Goal: Communication & Community: Participate in discussion

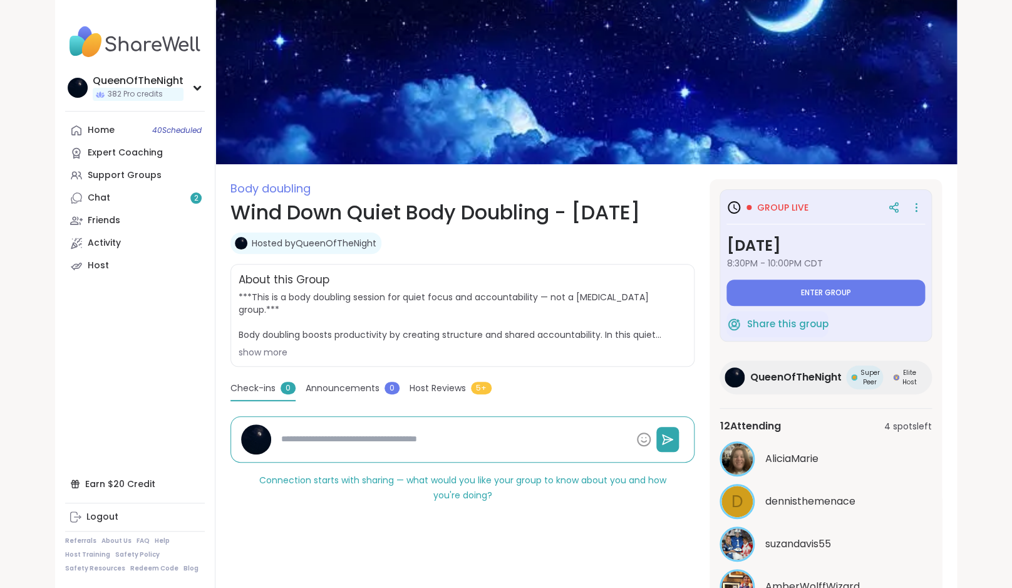
scroll to position [237, 0]
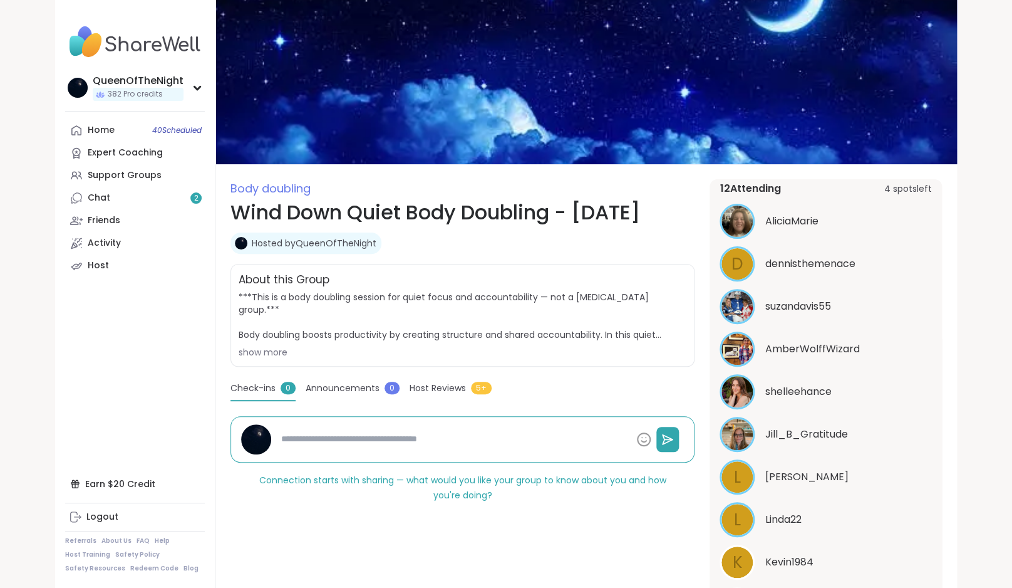
type textarea "*"
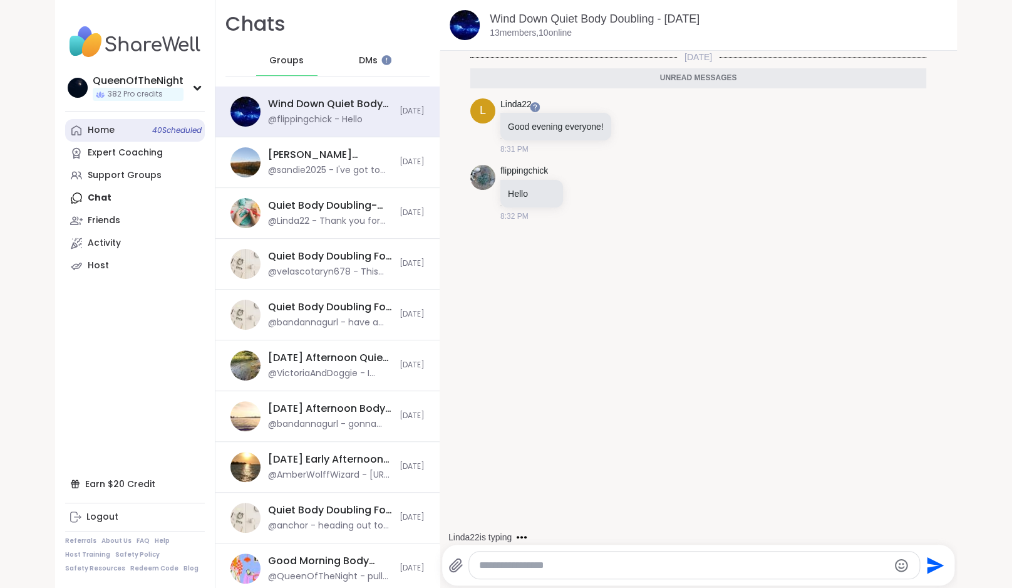
click at [118, 120] on link "Home 40 Scheduled" at bounding box center [135, 130] width 140 height 23
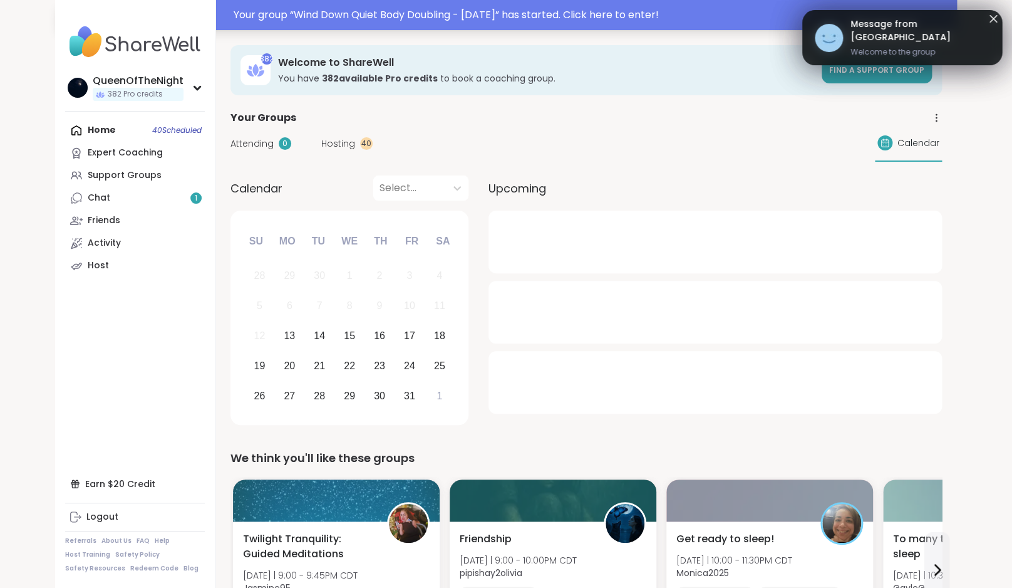
click at [422, 18] on div "Your group “ Wind Down Quiet Body Doubling - [DATE] ” has started. Click here t…" at bounding box center [592, 15] width 716 height 15
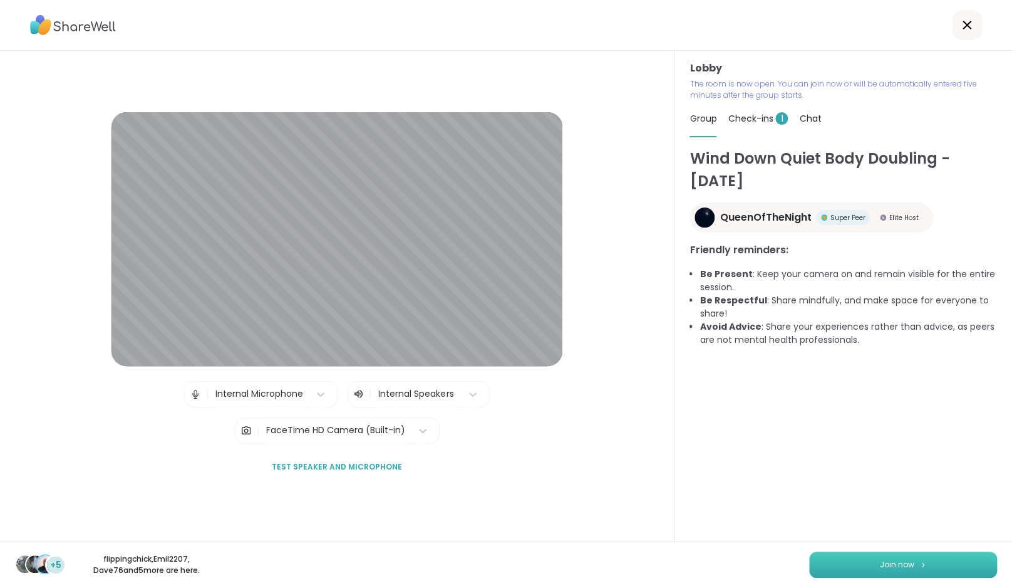
click at [917, 563] on button "Join now" at bounding box center [903, 564] width 188 height 26
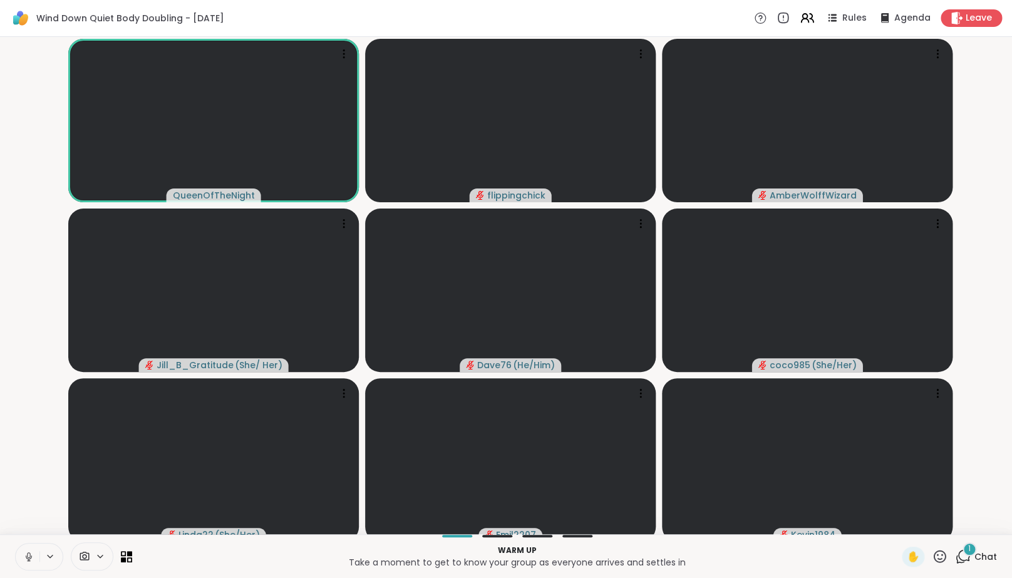
click at [967, 556] on div "1" at bounding box center [970, 549] width 14 height 14
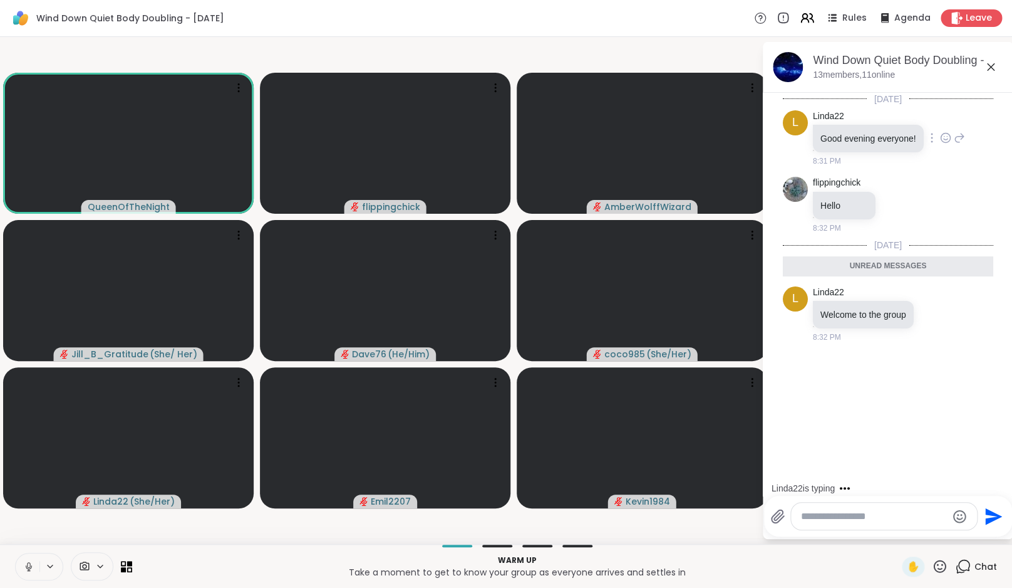
click at [947, 144] on icon at bounding box center [945, 138] width 11 height 13
click at [952, 123] on div "Select Reaction: Heart" at bounding box center [945, 117] width 11 height 11
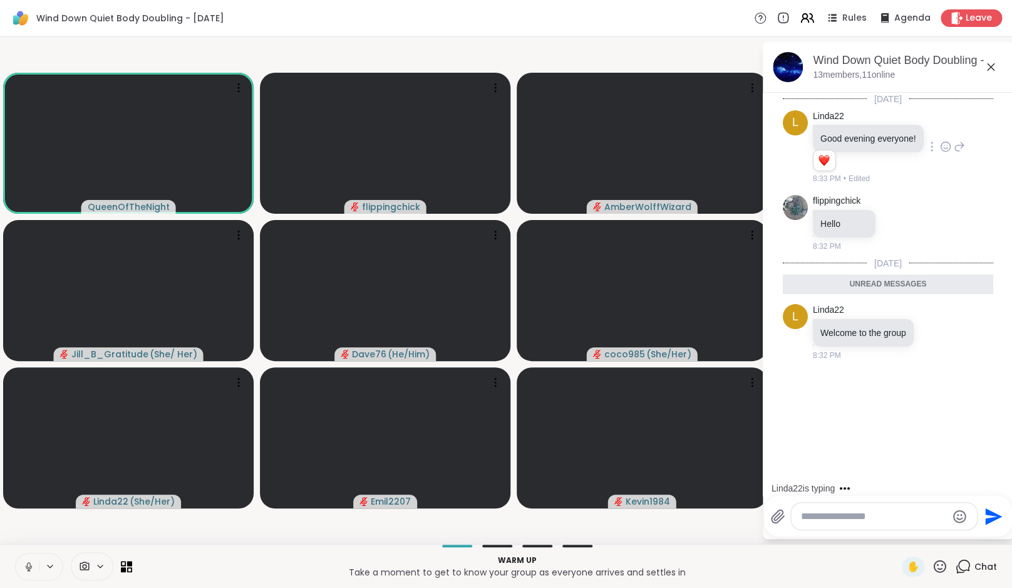
click at [965, 154] on icon at bounding box center [959, 146] width 11 height 15
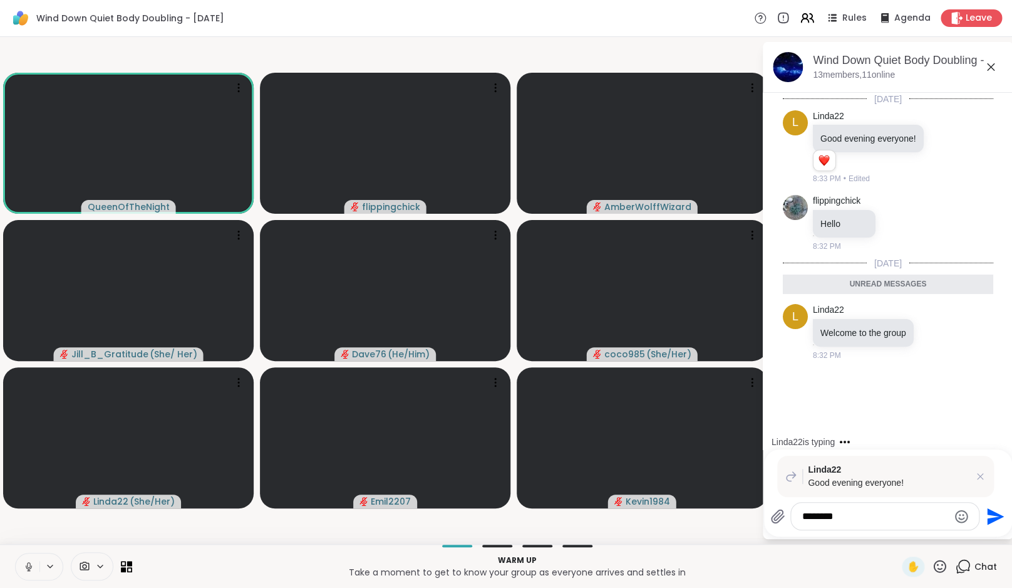
type textarea "*********"
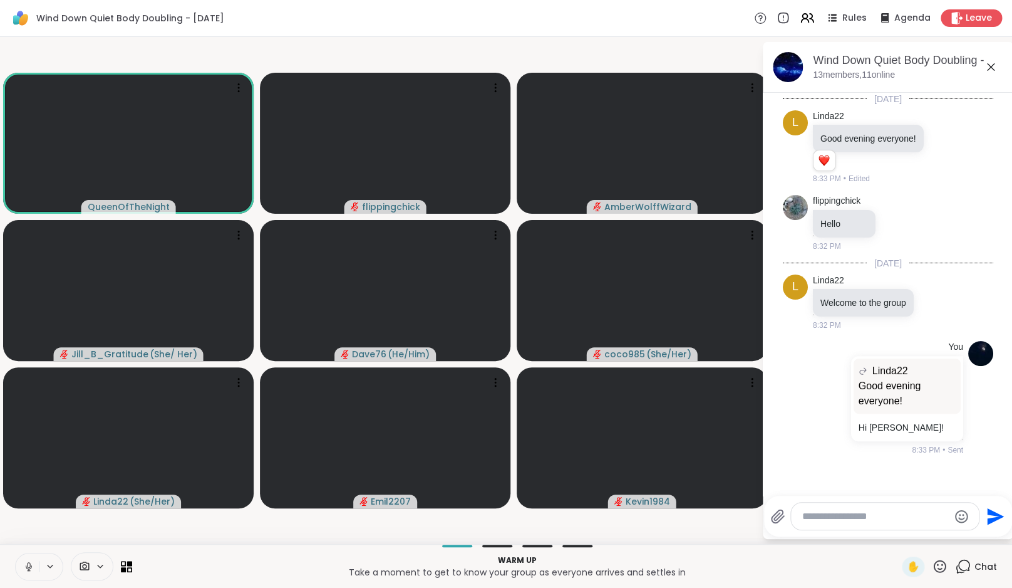
scroll to position [102, 0]
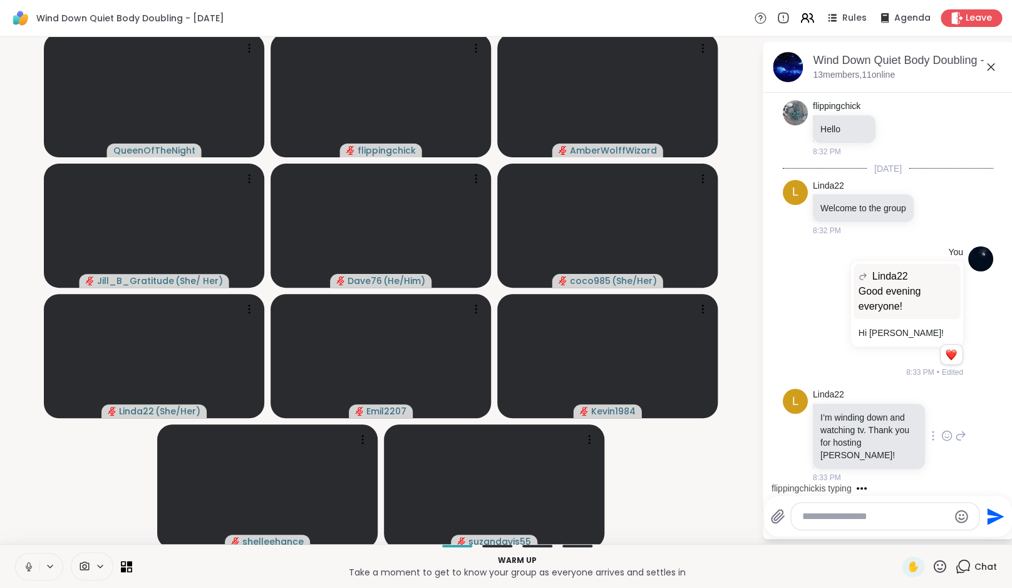
click at [941, 442] on icon at bounding box center [946, 435] width 11 height 13
click at [941, 421] on div "Select Reaction: Heart" at bounding box center [946, 415] width 11 height 11
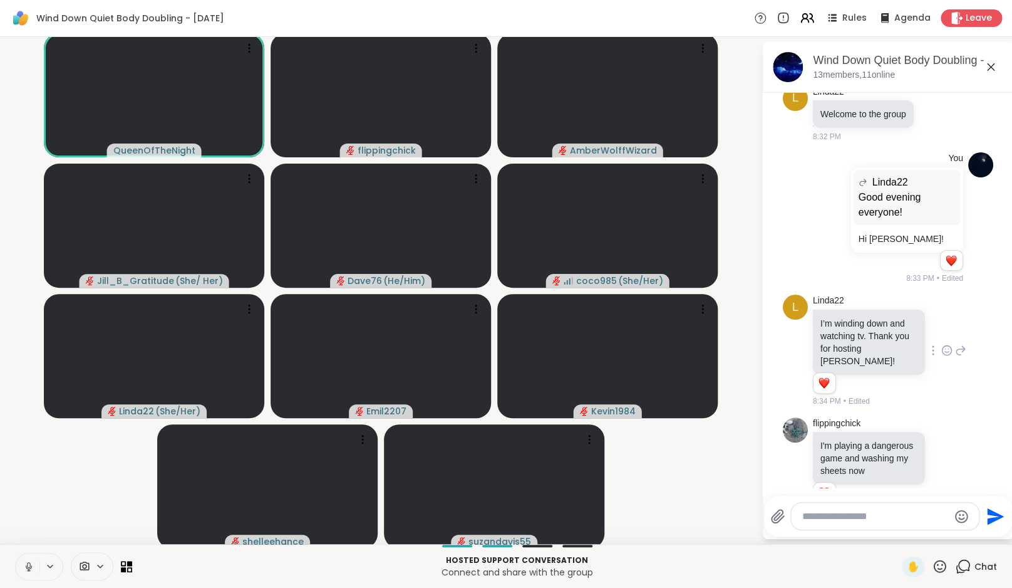
scroll to position [0, 0]
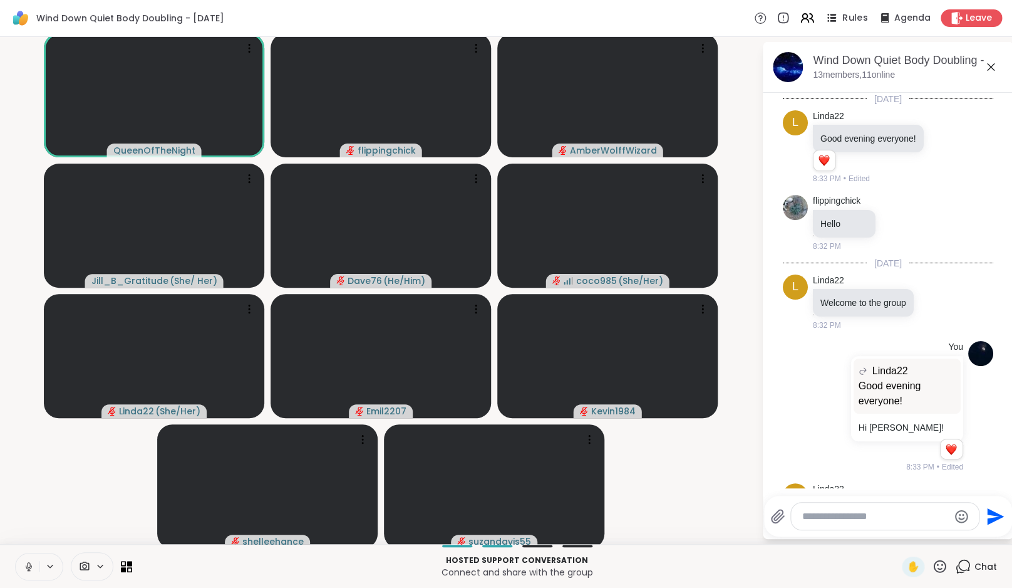
click at [851, 18] on span "Rules" at bounding box center [856, 18] width 26 height 13
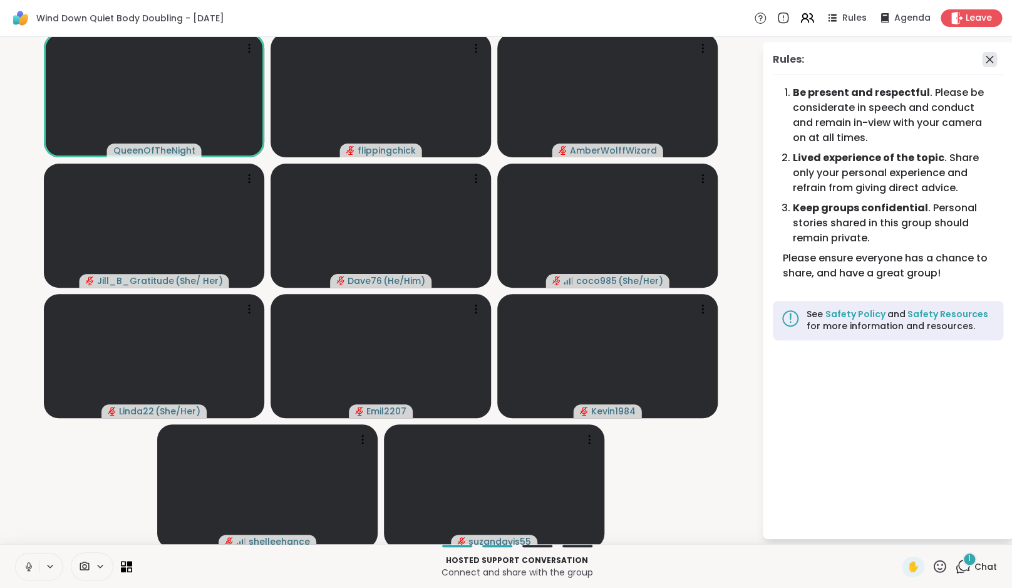
click at [993, 60] on icon at bounding box center [989, 59] width 15 height 15
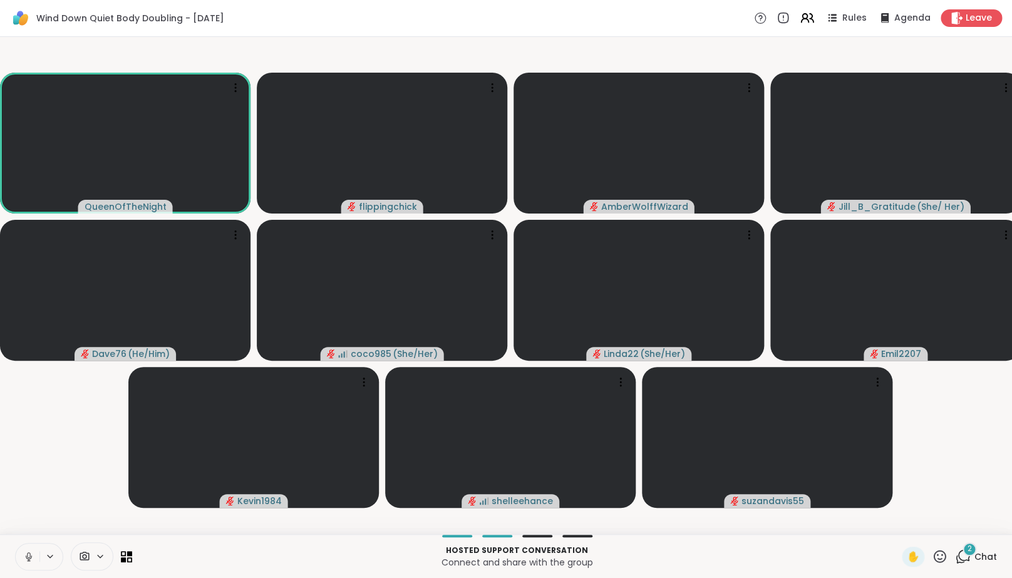
click at [963, 563] on icon at bounding box center [963, 557] width 16 height 16
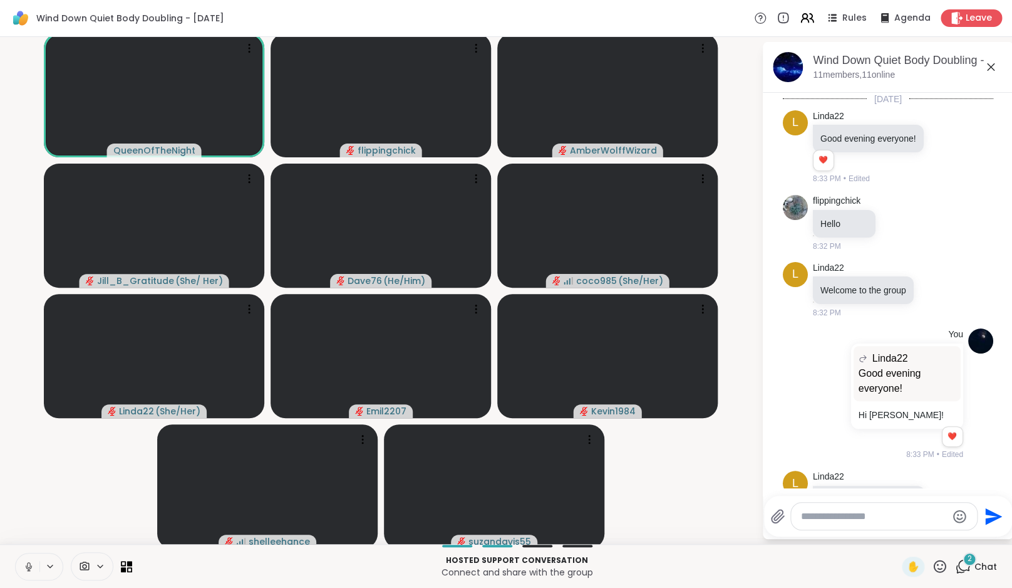
scroll to position [449, 0]
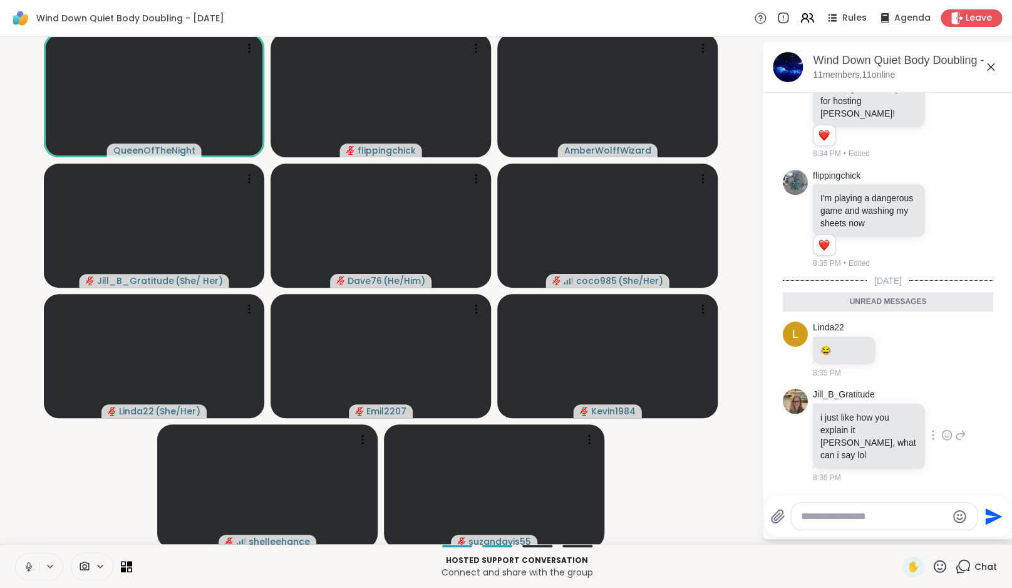
click at [941, 441] on icon at bounding box center [946, 434] width 11 height 13
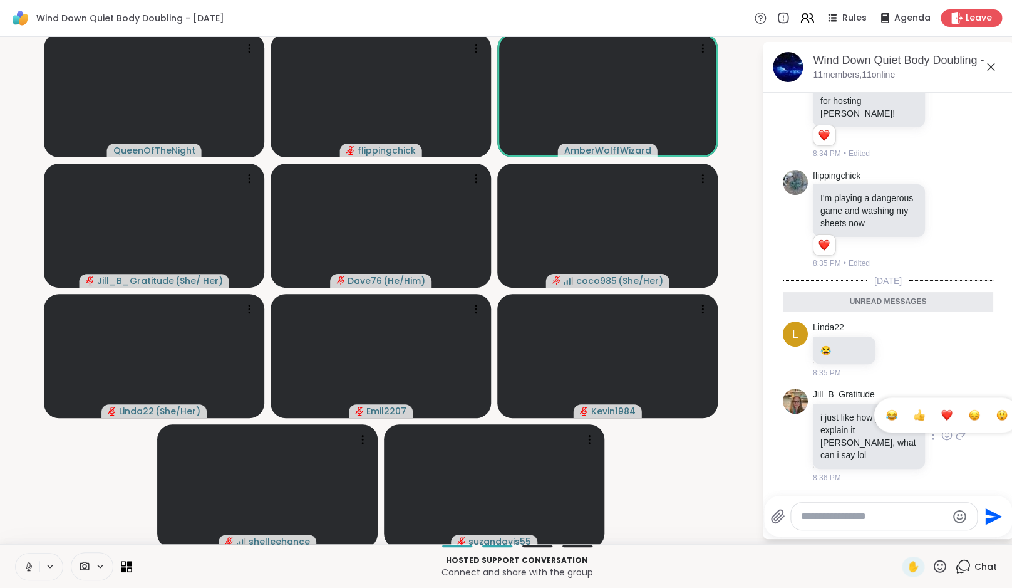
click at [941, 420] on div "Select Reaction: Heart" at bounding box center [946, 414] width 11 height 11
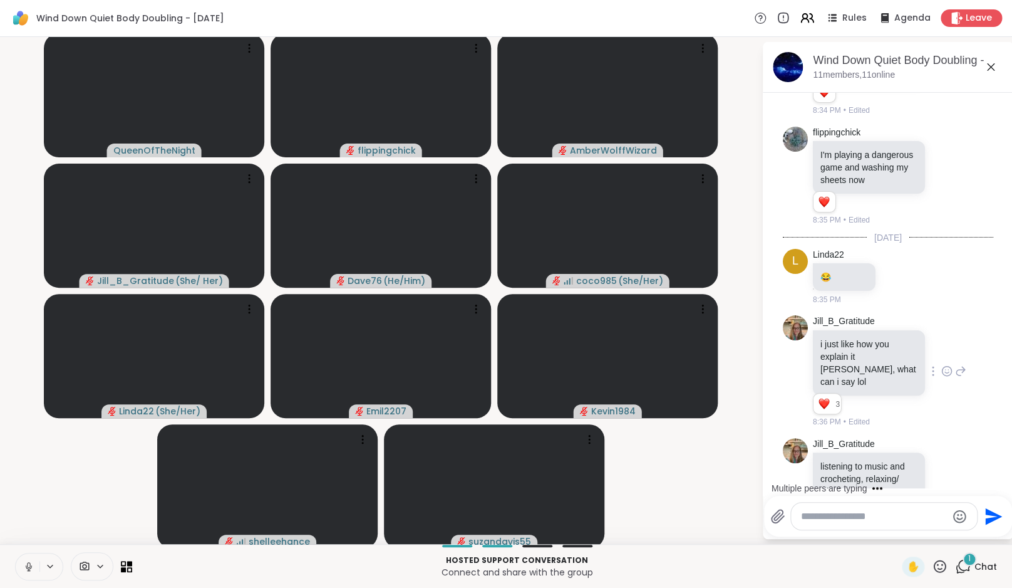
scroll to position [541, 0]
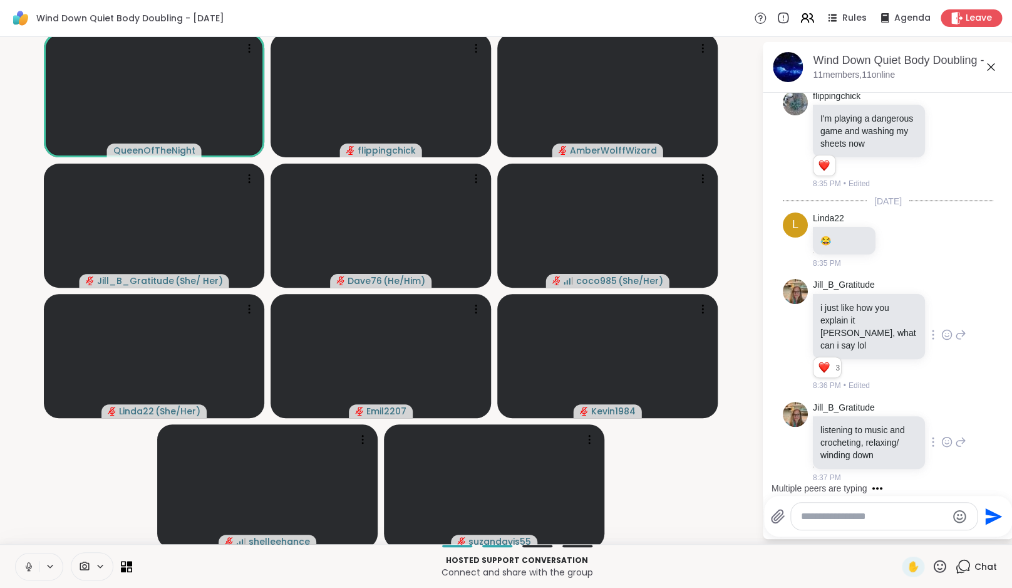
click at [946, 440] on icon at bounding box center [946, 440] width 0 height 0
click at [941, 417] on div "Select Reaction: Heart" at bounding box center [946, 421] width 11 height 11
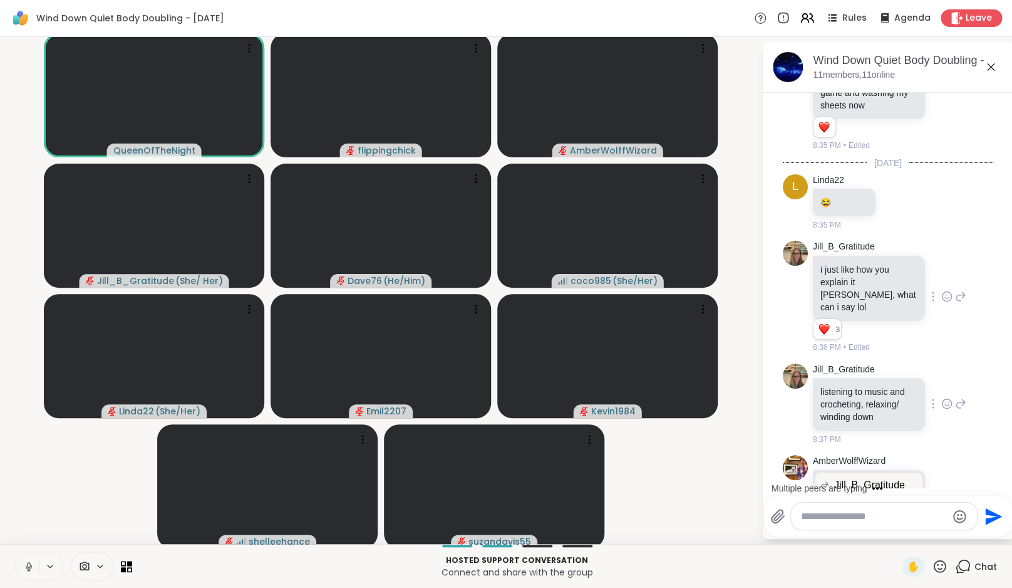
scroll to position [718, 0]
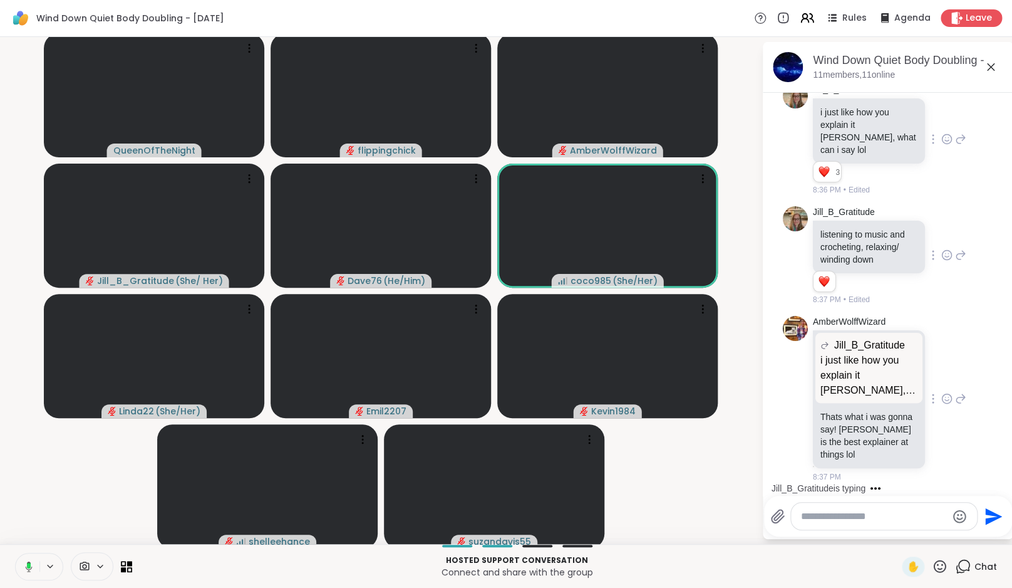
click at [941, 405] on icon at bounding box center [946, 398] width 11 height 13
click at [941, 384] on div "Select Reaction: Heart" at bounding box center [946, 378] width 11 height 11
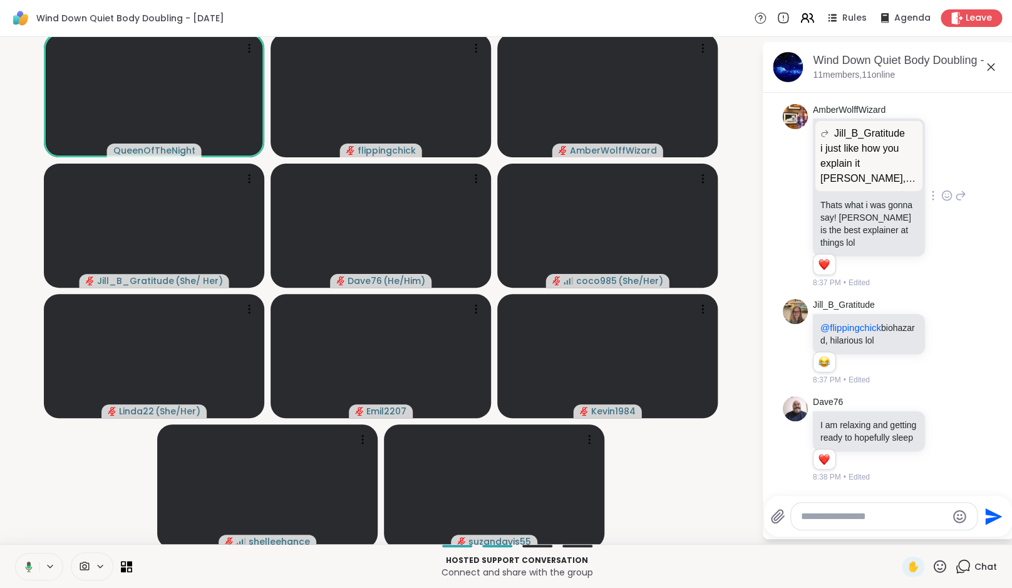
scroll to position [973, 0]
click at [31, 568] on icon at bounding box center [28, 566] width 11 height 11
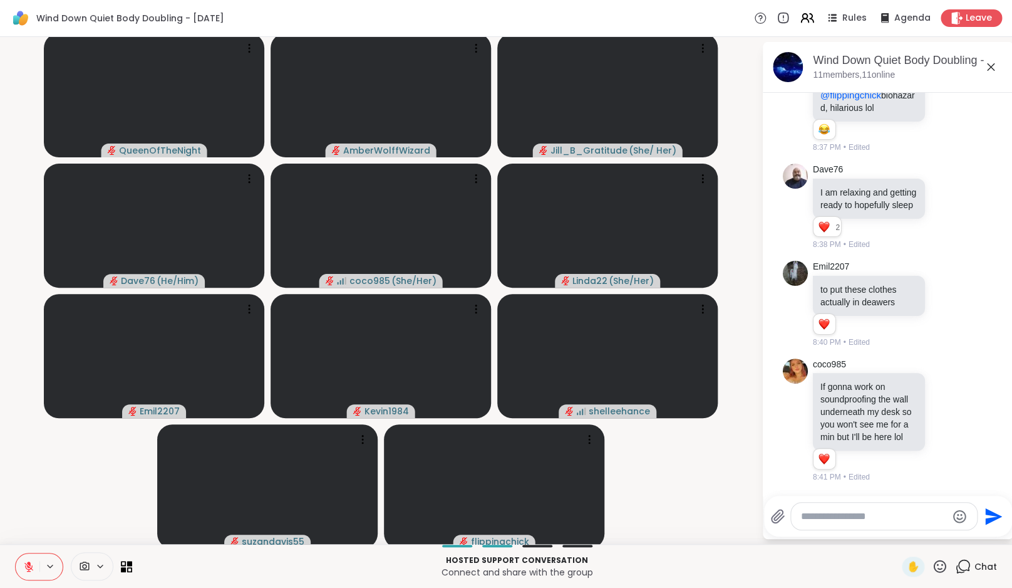
scroll to position [1218, 0]
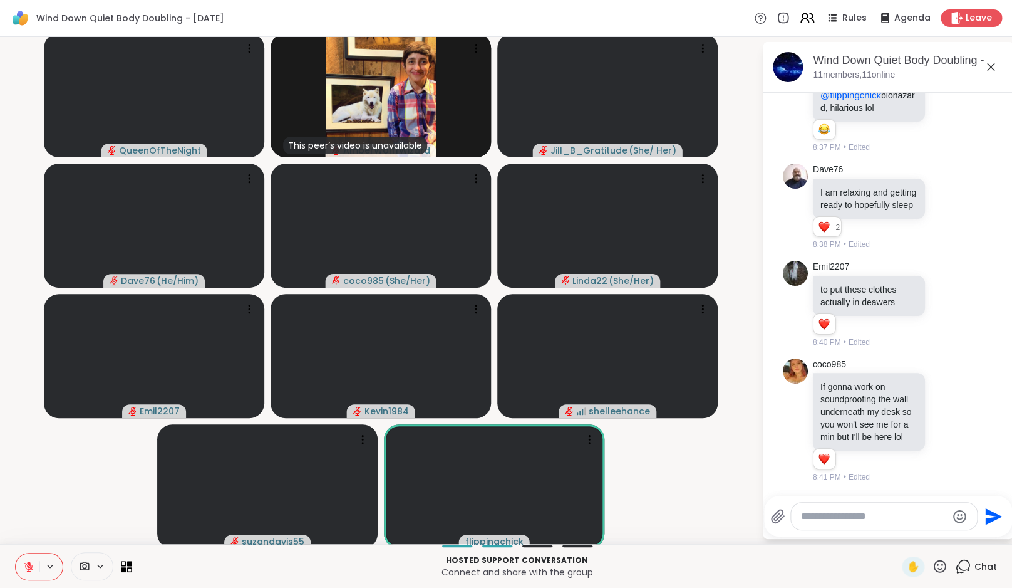
click at [807, 19] on icon at bounding box center [804, 16] width 5 height 5
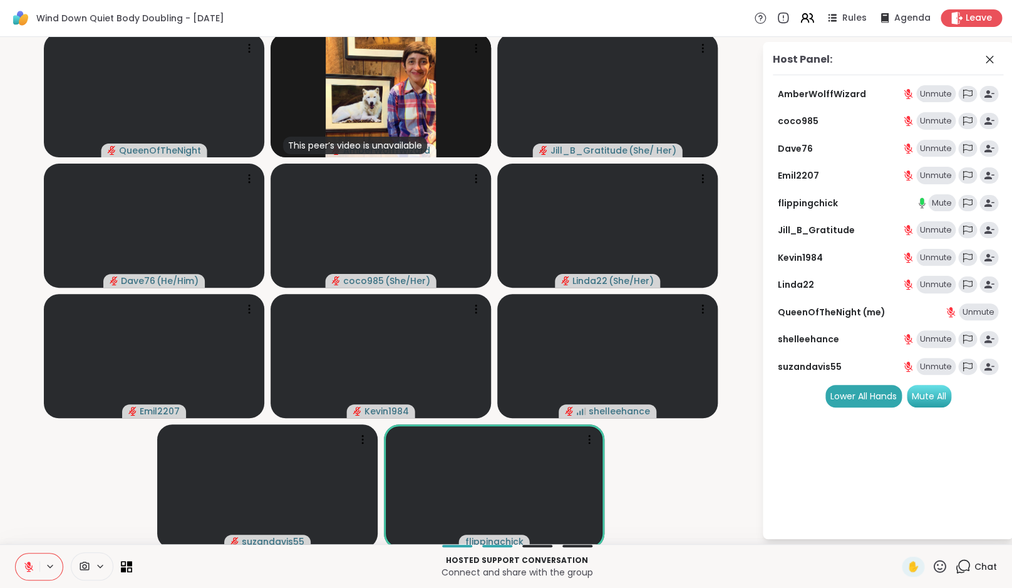
click at [935, 398] on div "Mute All" at bounding box center [929, 396] width 44 height 23
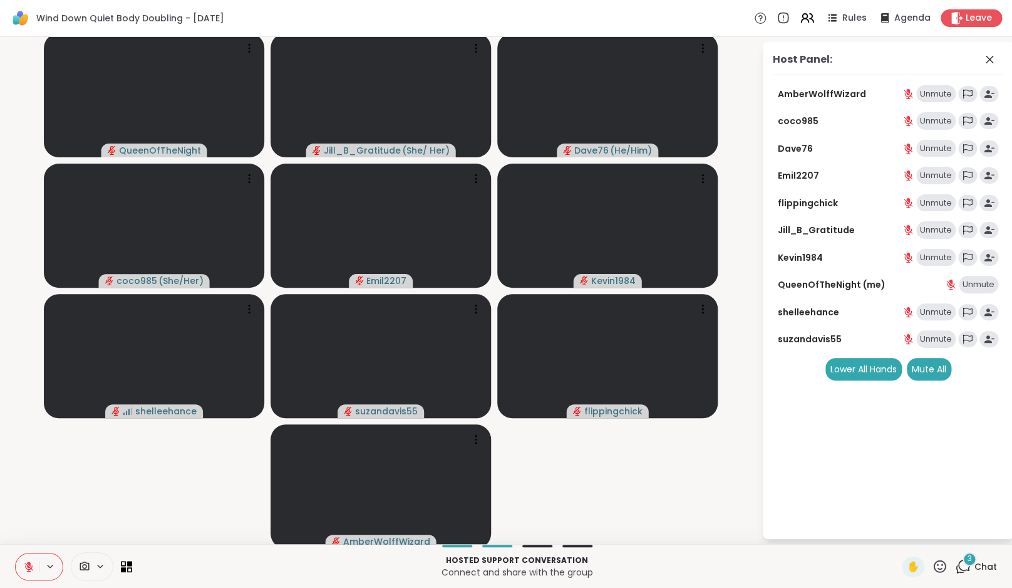
click at [975, 560] on div "3" at bounding box center [970, 559] width 14 height 14
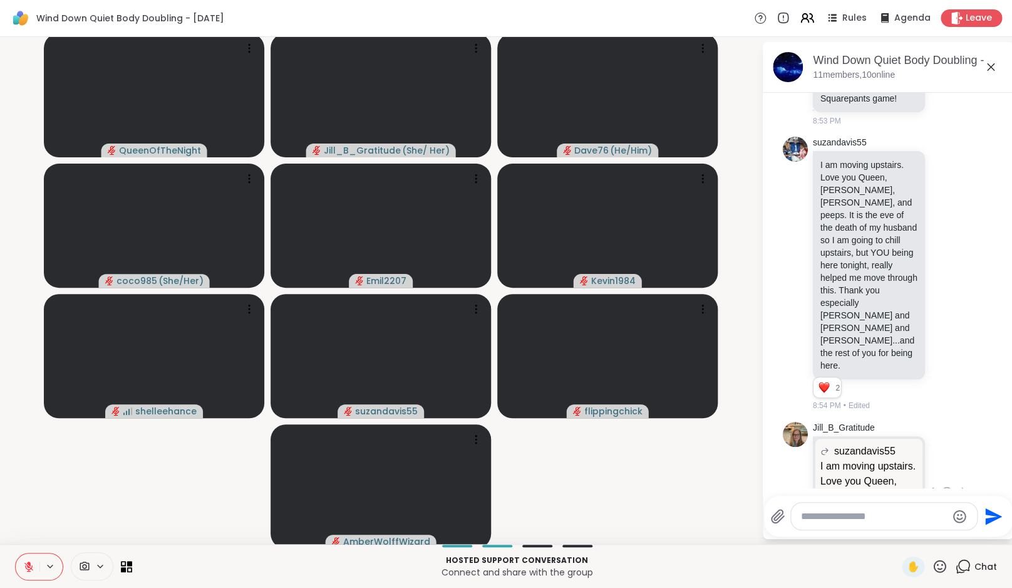
scroll to position [1843, 0]
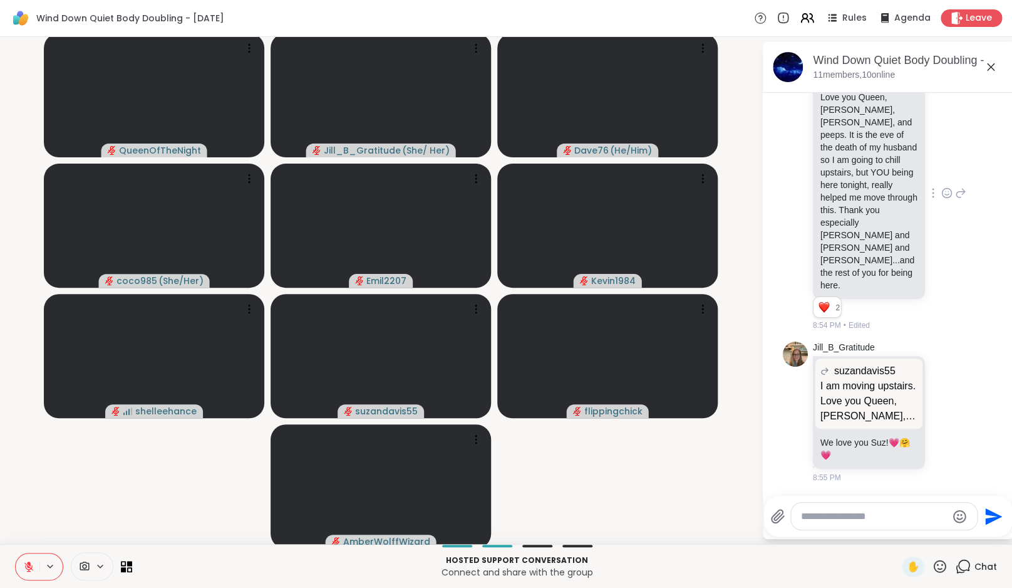
click at [941, 199] on icon at bounding box center [946, 193] width 11 height 13
click at [941, 175] on div "Select Reaction: Heart" at bounding box center [946, 172] width 11 height 11
click at [873, 515] on textarea "Type your message" at bounding box center [874, 516] width 146 height 13
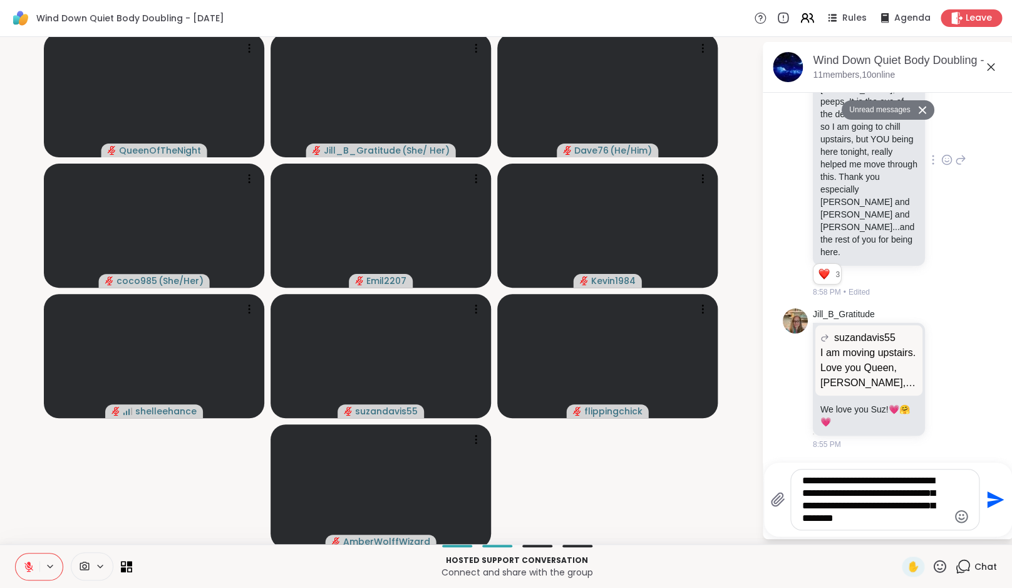
type textarea "**********"
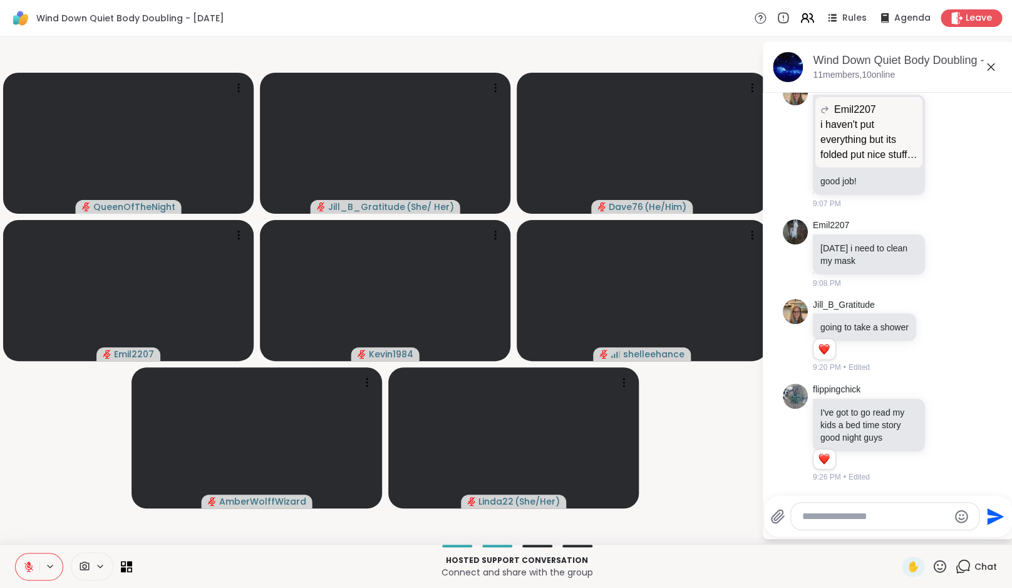
scroll to position [2577, 0]
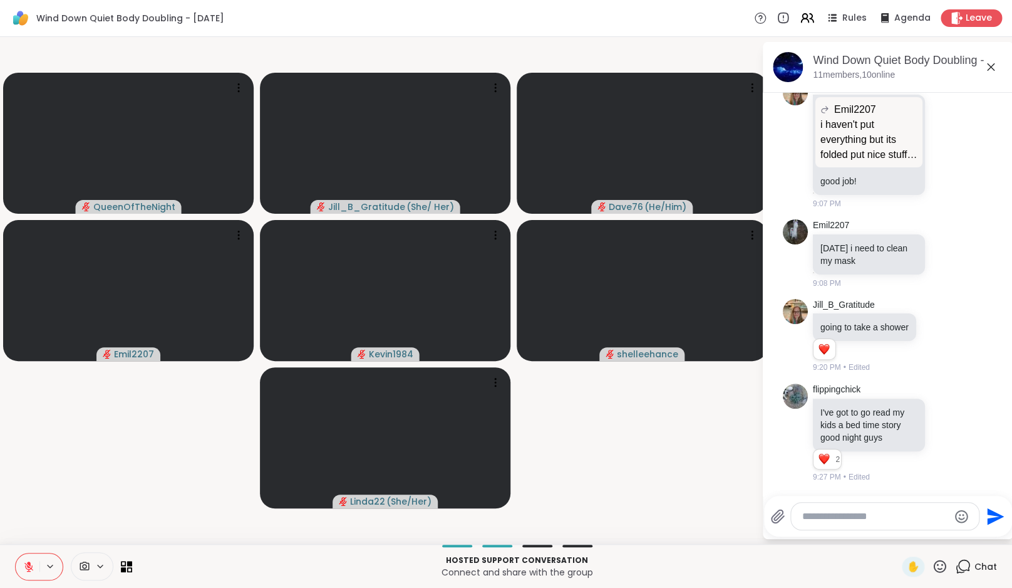
click at [843, 517] on textarea "Type your message" at bounding box center [875, 516] width 146 height 13
type textarea "**********"
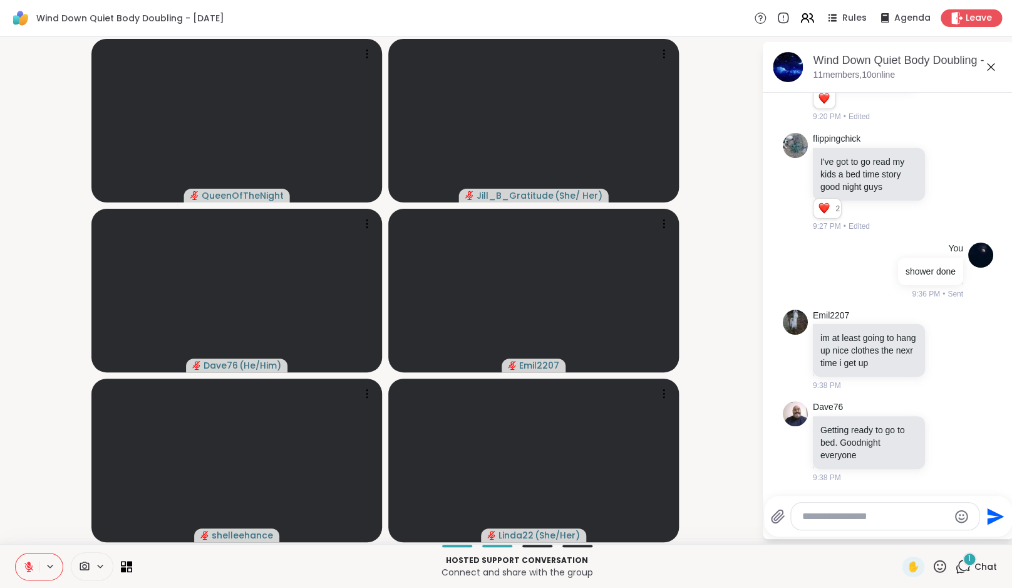
scroll to position [2840, 0]
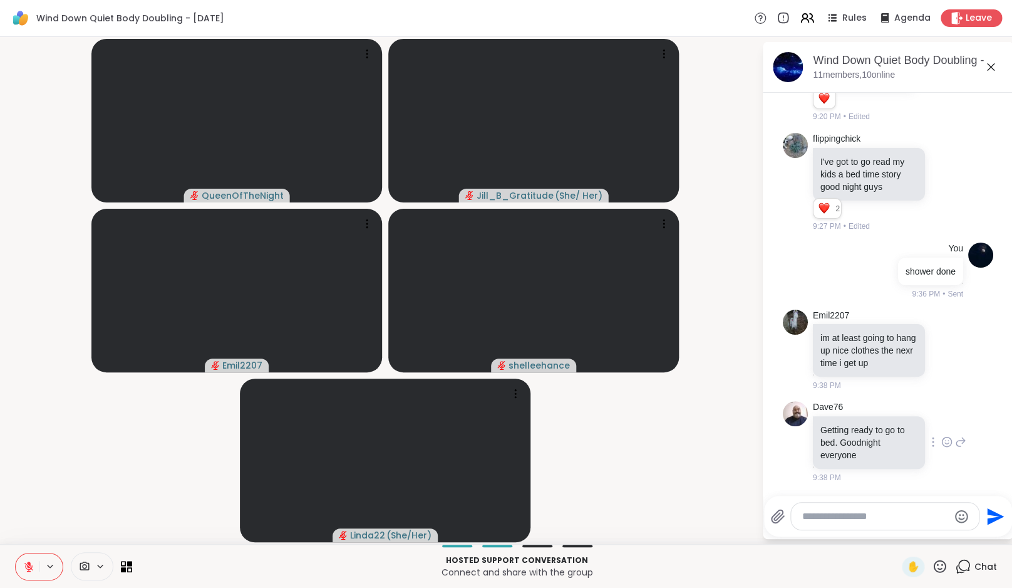
click at [943, 441] on icon at bounding box center [946, 441] width 11 height 13
click at [941, 422] on div "Select Reaction: Heart" at bounding box center [946, 421] width 11 height 11
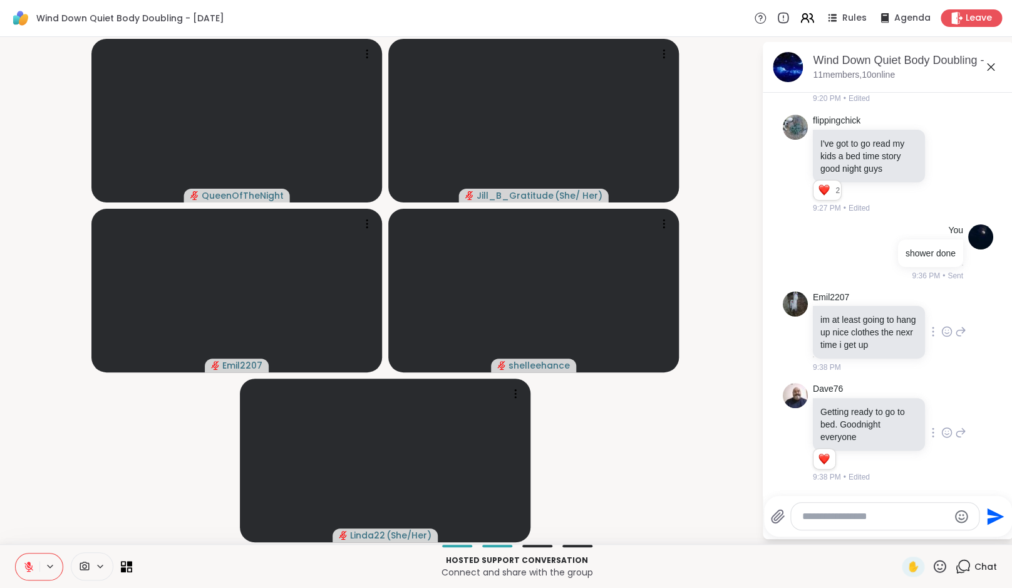
click at [945, 333] on icon at bounding box center [947, 333] width 4 height 1
click at [941, 306] on div "Select Reaction: Heart" at bounding box center [946, 311] width 11 height 11
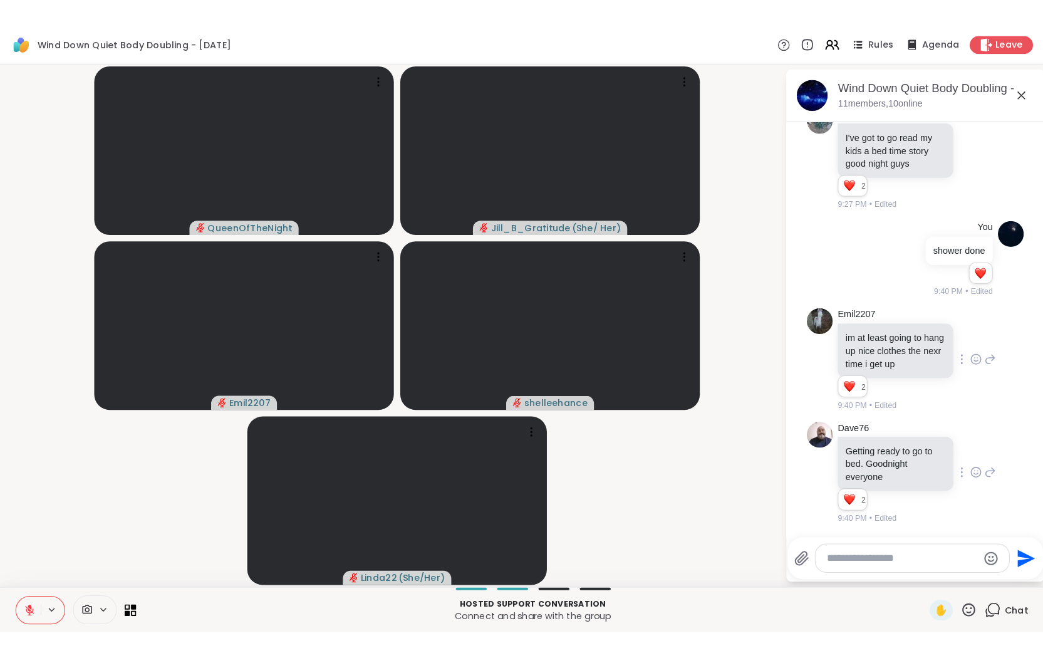
scroll to position [3270, 0]
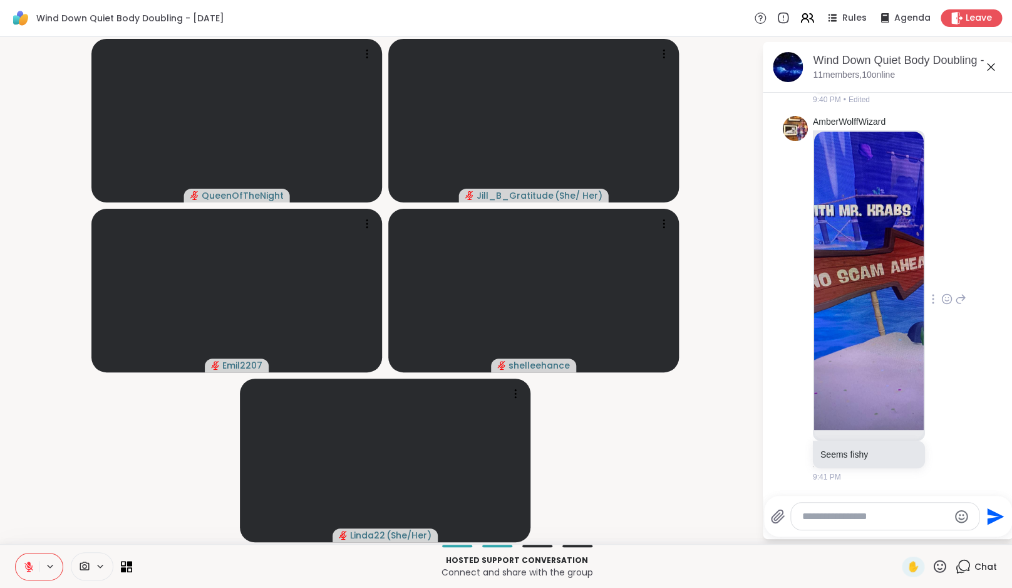
click at [874, 294] on img at bounding box center [869, 281] width 110 height 298
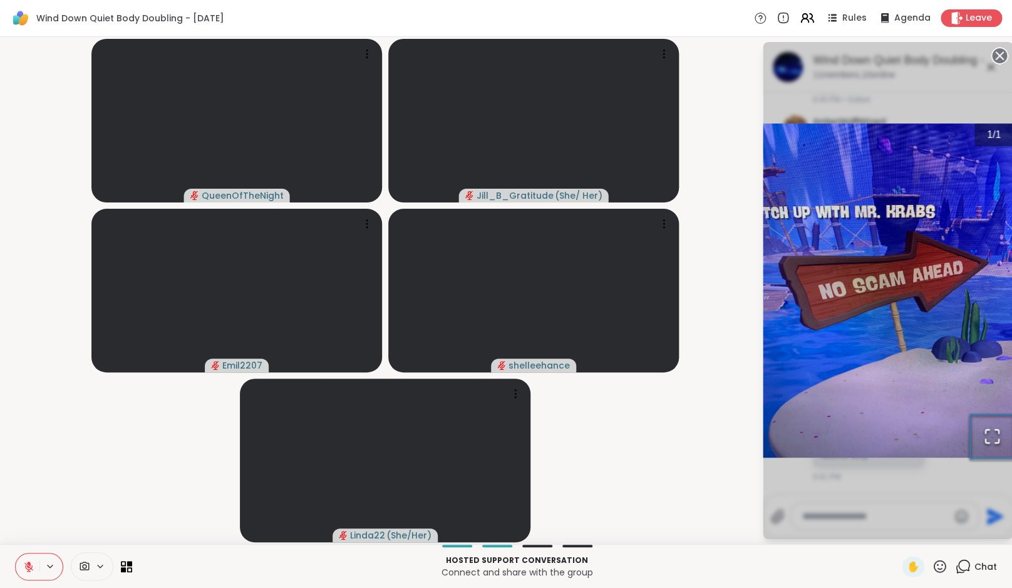
click at [1001, 442] on icon "Open Fullscreen" at bounding box center [992, 436] width 18 height 18
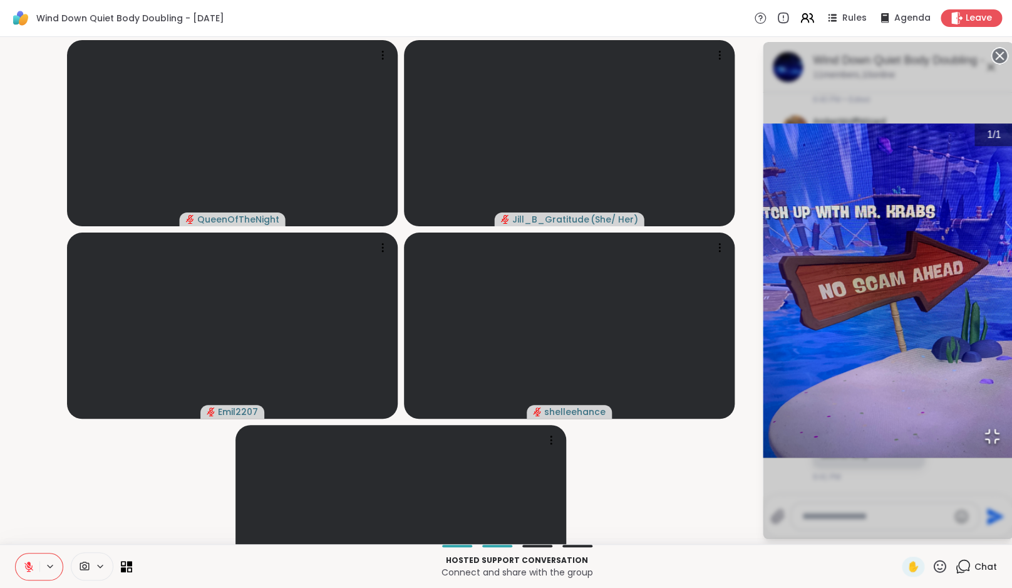
scroll to position [3200, 0]
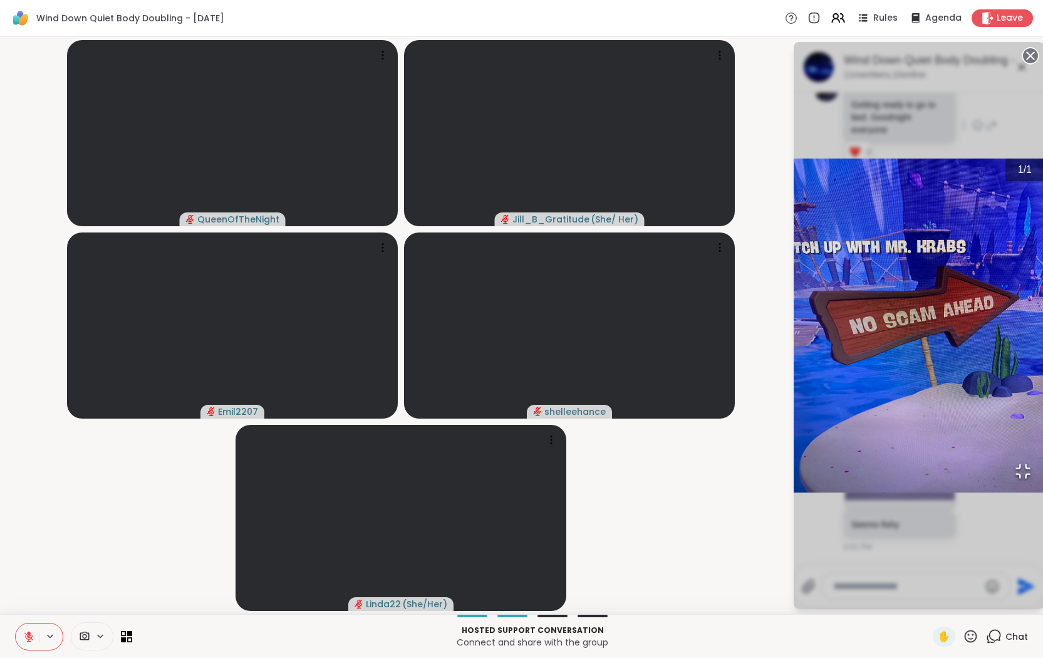
click at [1012, 480] on icon "Open Fullscreen" at bounding box center [1023, 471] width 18 height 18
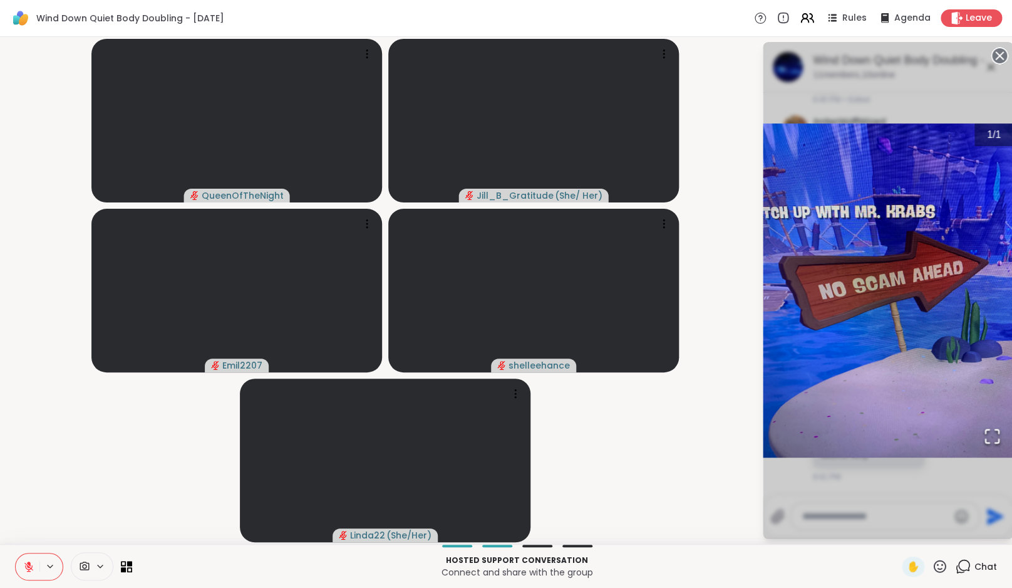
click at [903, 498] on div "1 / 1" at bounding box center [888, 290] width 251 height 497
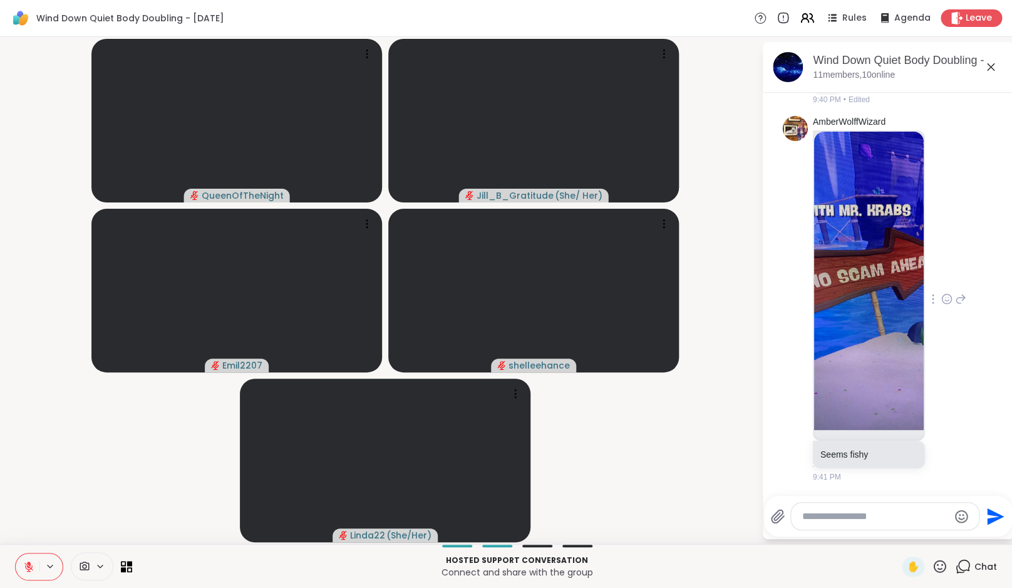
click at [958, 306] on icon at bounding box center [960, 298] width 11 height 15
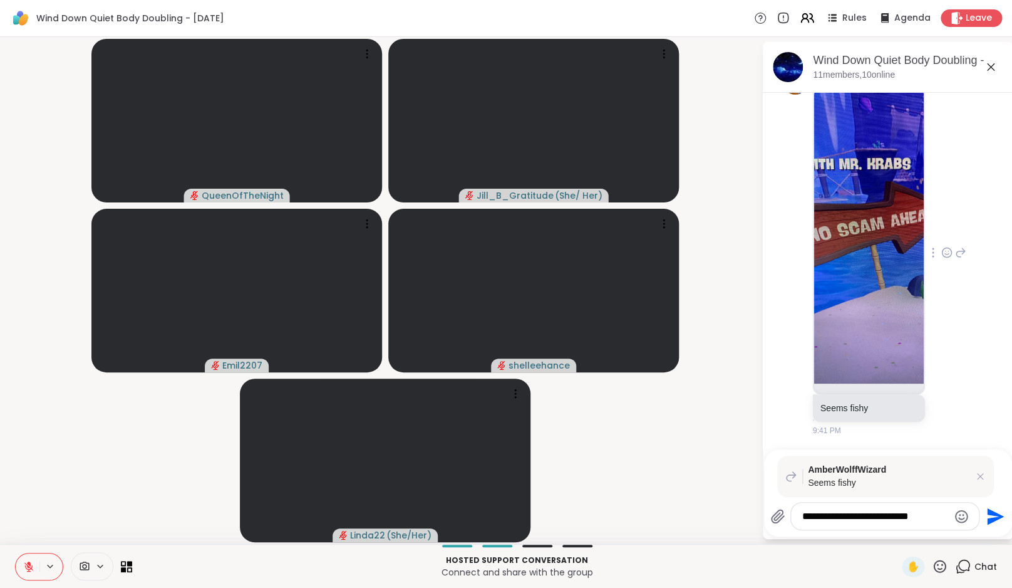
type textarea "**********"
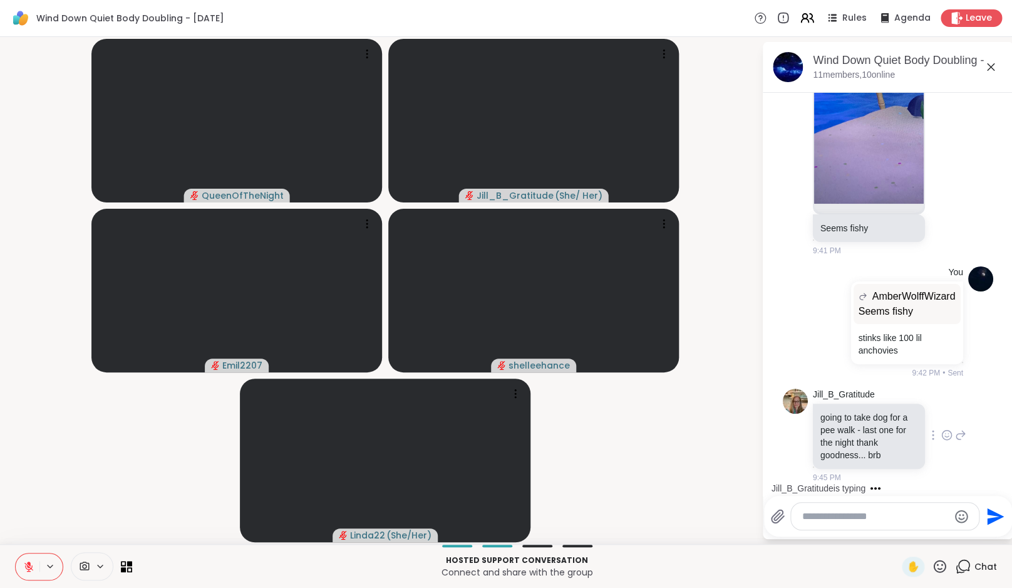
scroll to position [3589, 0]
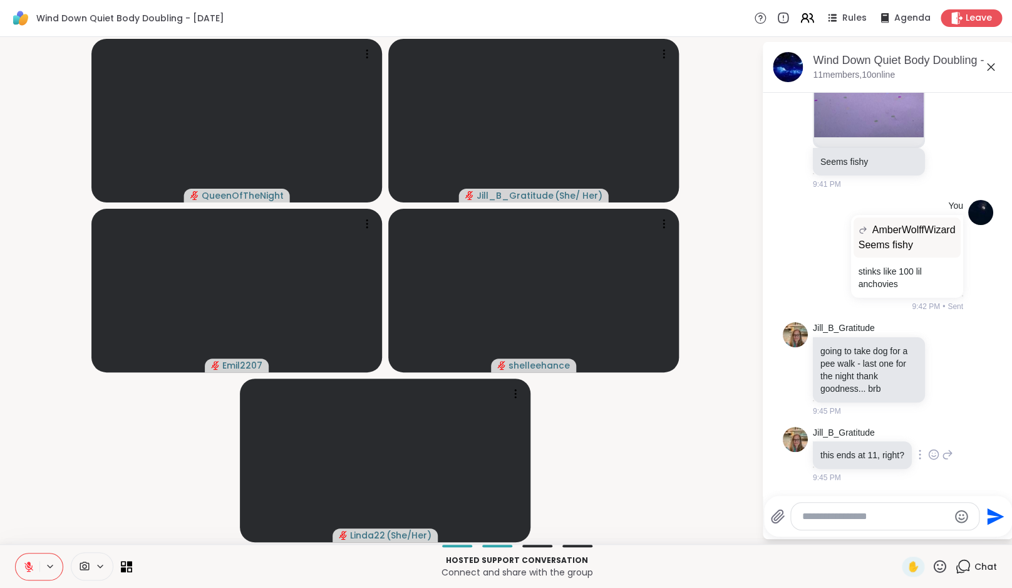
click at [940, 450] on icon at bounding box center [933, 454] width 11 height 13
click at [942, 437] on button "Select Reaction: Heart" at bounding box center [933, 434] width 25 height 25
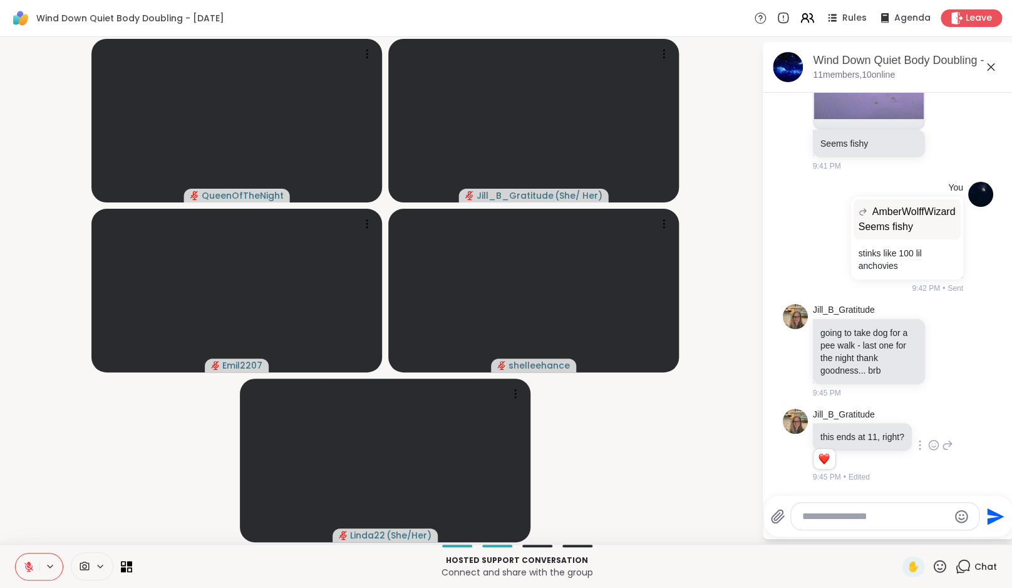
click at [952, 440] on icon at bounding box center [947, 444] width 9 height 9
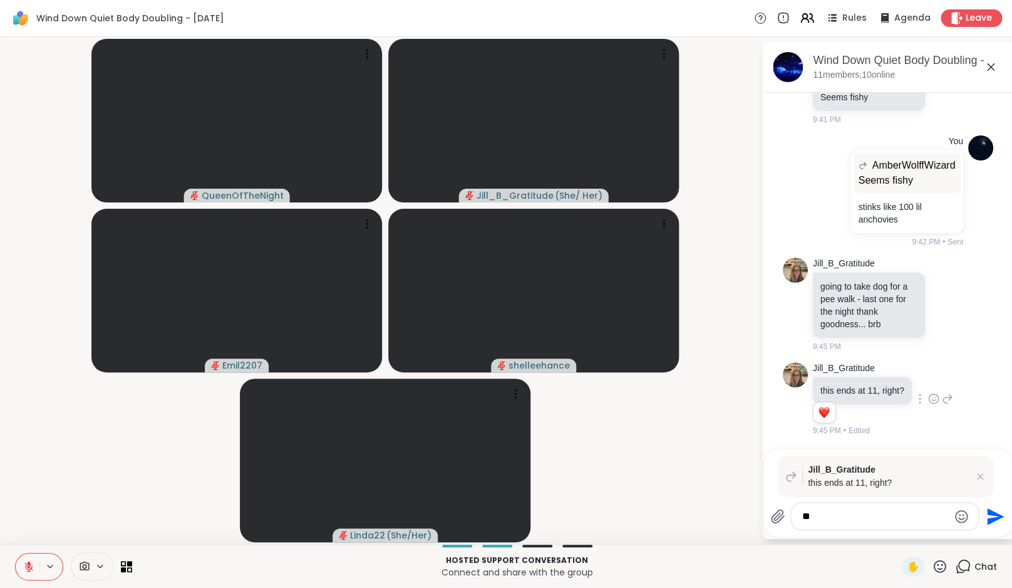
type textarea "***"
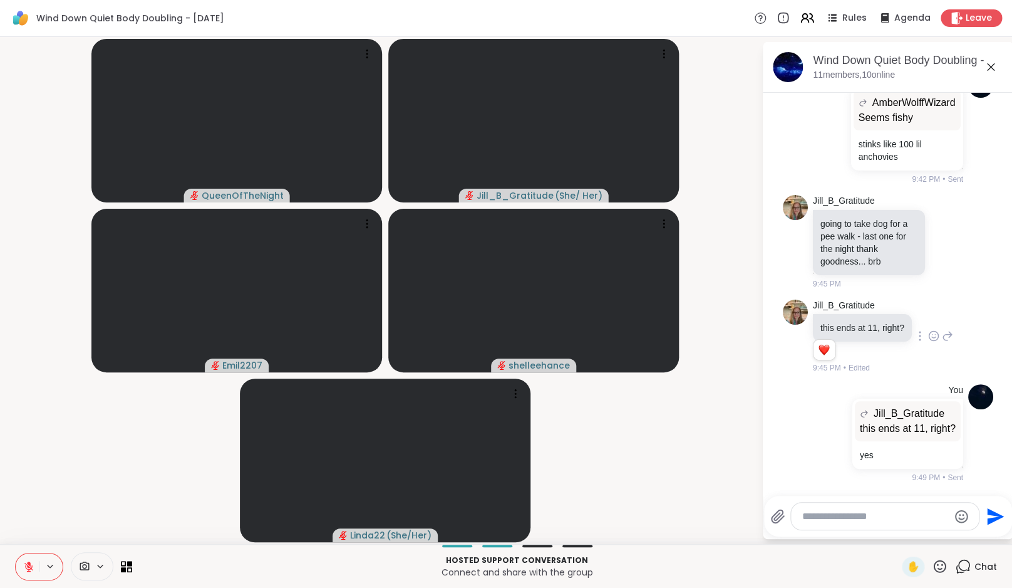
scroll to position [3731, 0]
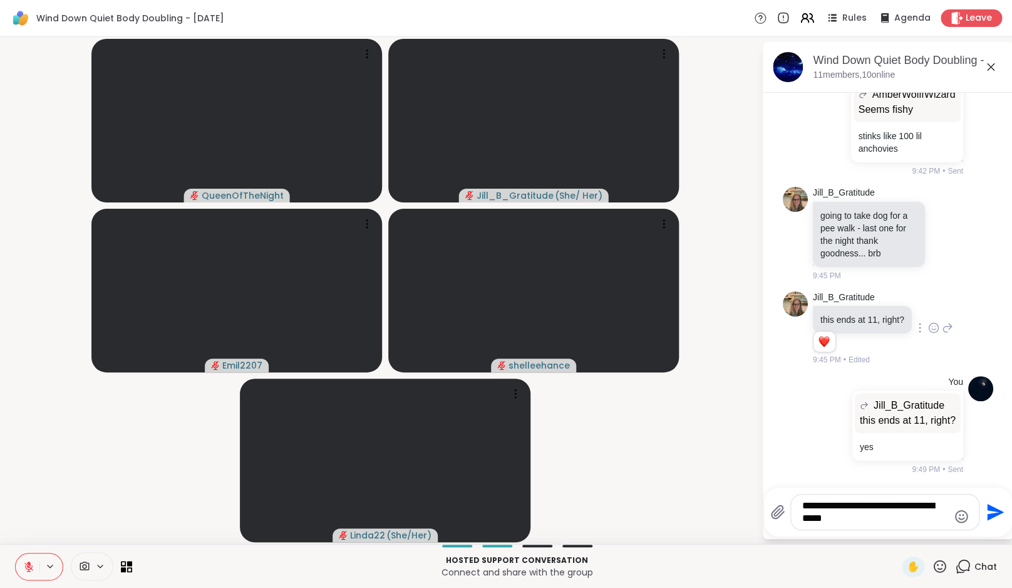
type textarea "**********"
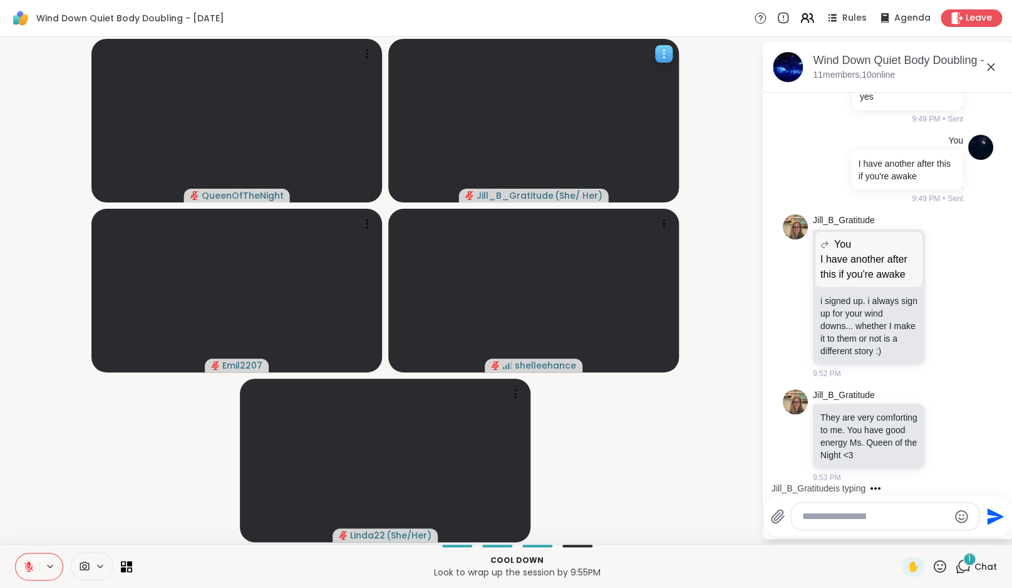
scroll to position [4129, 0]
click at [945, 436] on icon at bounding box center [947, 436] width 4 height 1
click at [942, 414] on div "Select Reaction: Heart" at bounding box center [946, 415] width 11 height 11
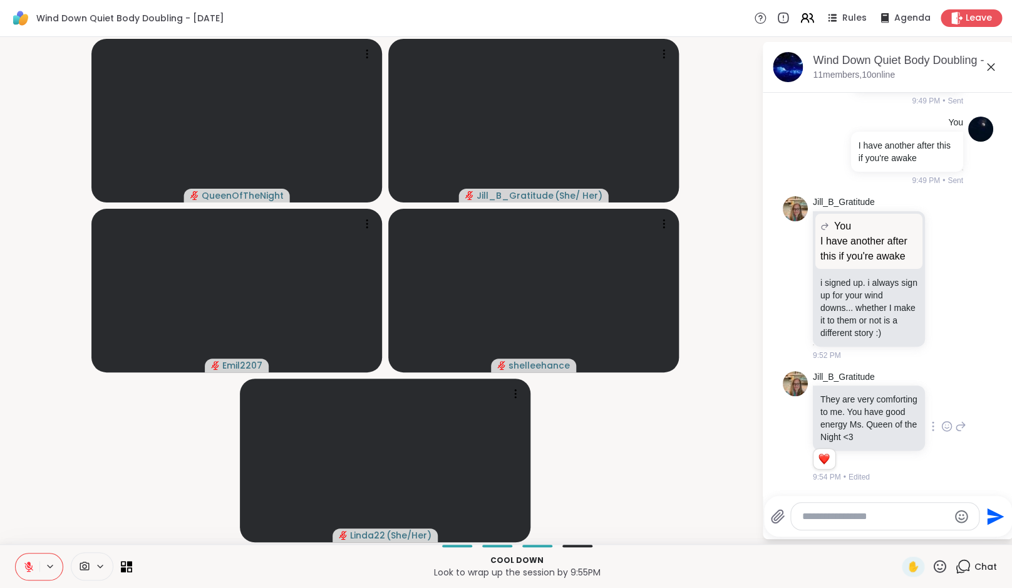
scroll to position [4147, 0]
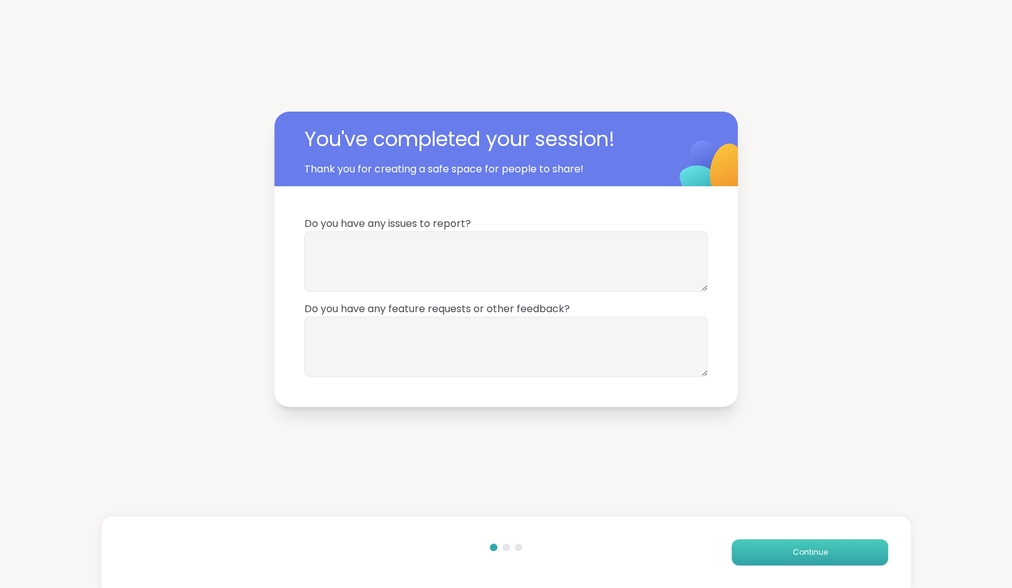
click at [814, 556] on span "Continue" at bounding box center [809, 551] width 35 height 11
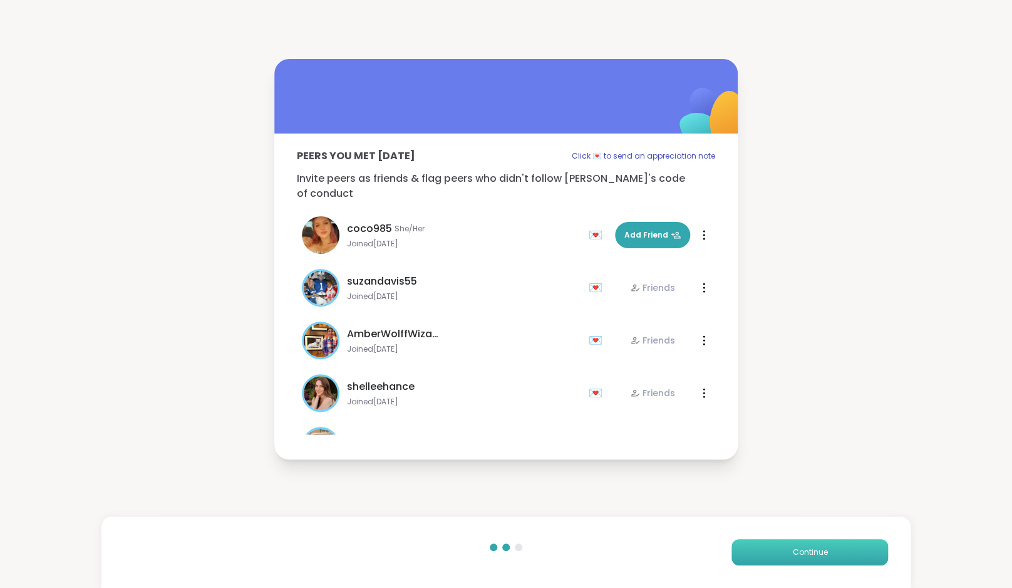
click at [814, 556] on span "Continue" at bounding box center [809, 551] width 35 height 11
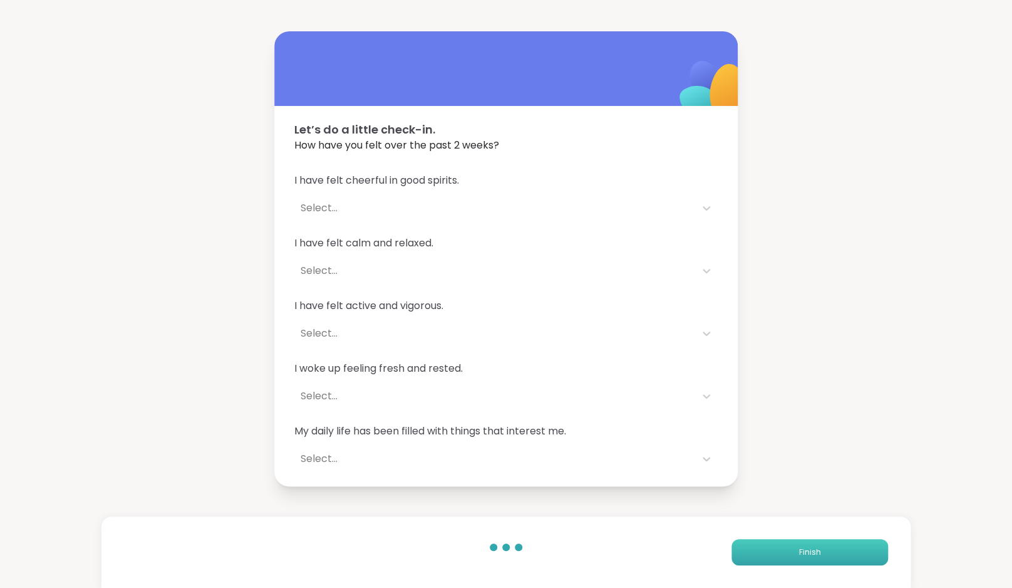
click at [814, 556] on span "Finish" at bounding box center [810, 551] width 22 height 11
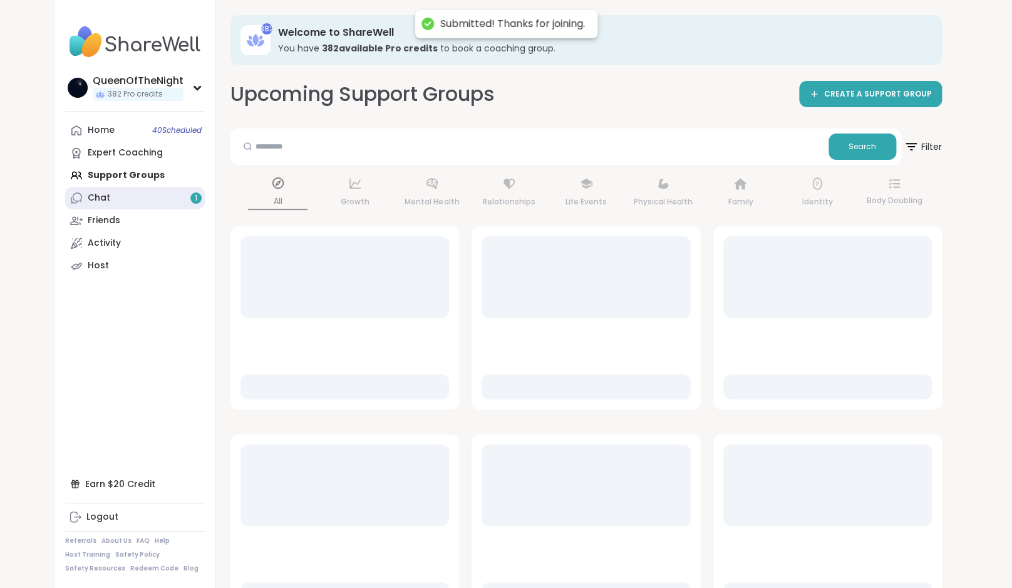
click at [160, 198] on link "Chat 1" at bounding box center [135, 198] width 140 height 23
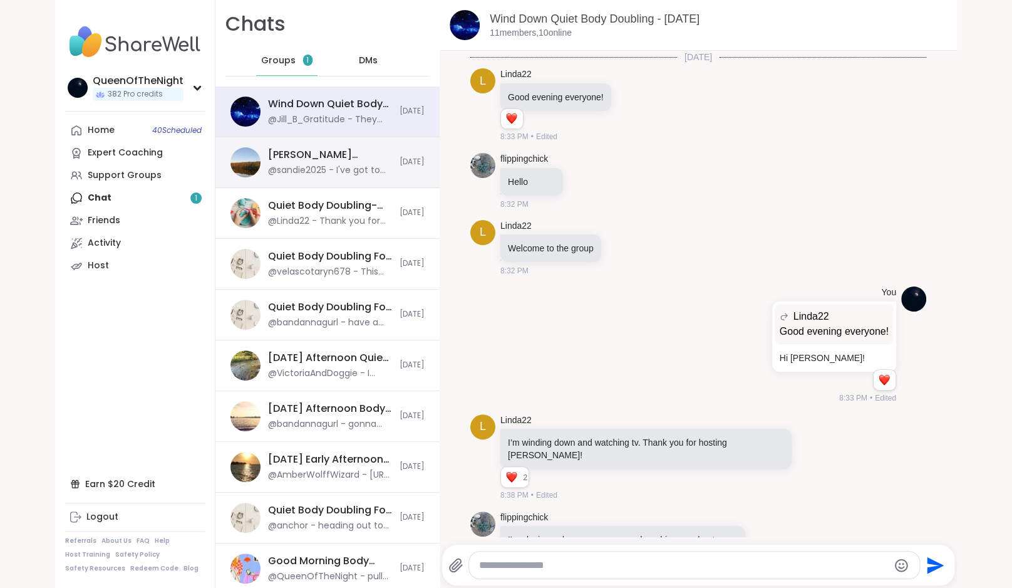
scroll to position [3110, 0]
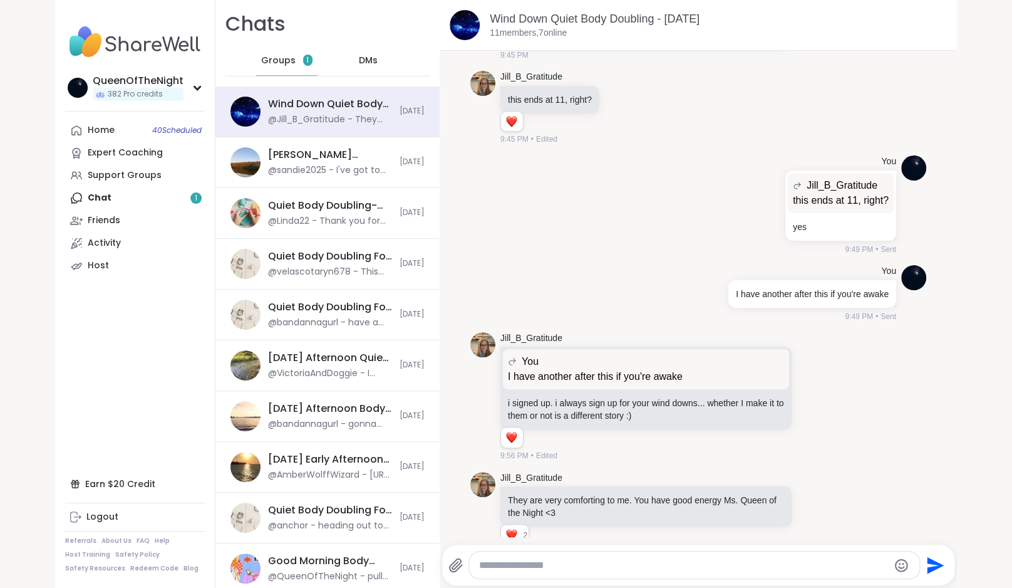
click at [268, 66] on span "Groups" at bounding box center [278, 60] width 34 height 13
click at [145, 132] on link "Home 40 Scheduled" at bounding box center [135, 130] width 140 height 23
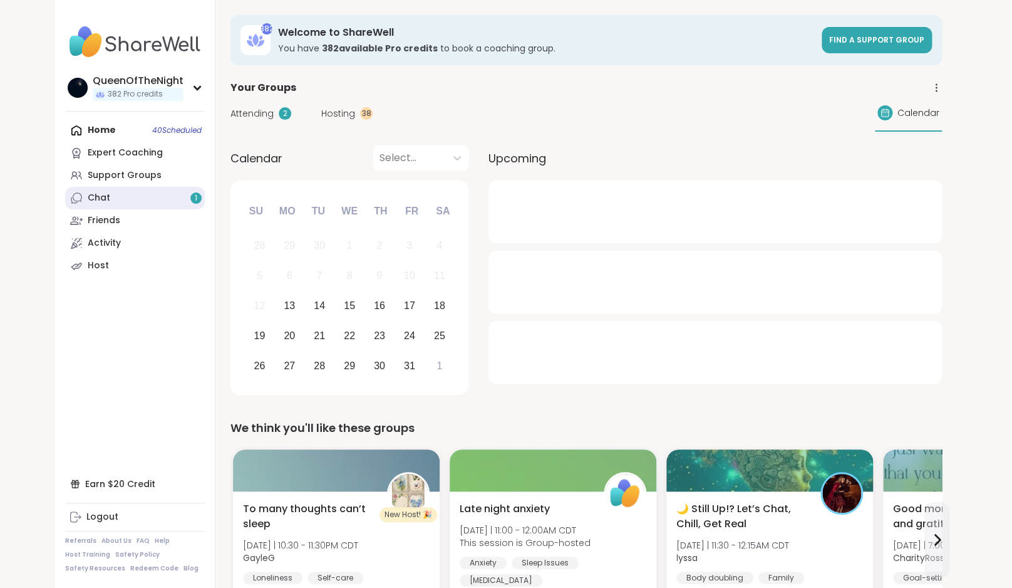
click at [125, 195] on link "Chat 1" at bounding box center [135, 198] width 140 height 23
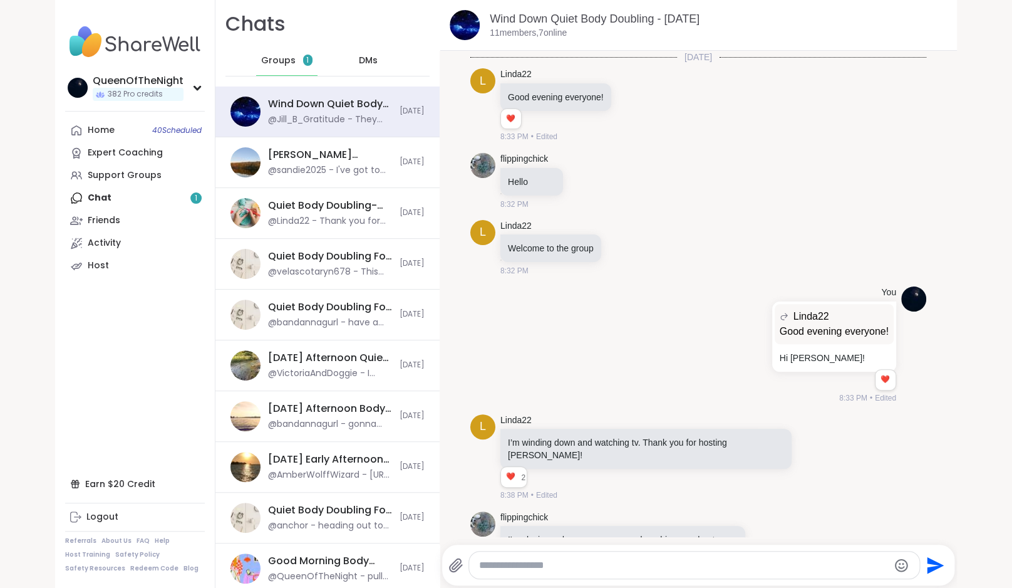
scroll to position [3110, 0]
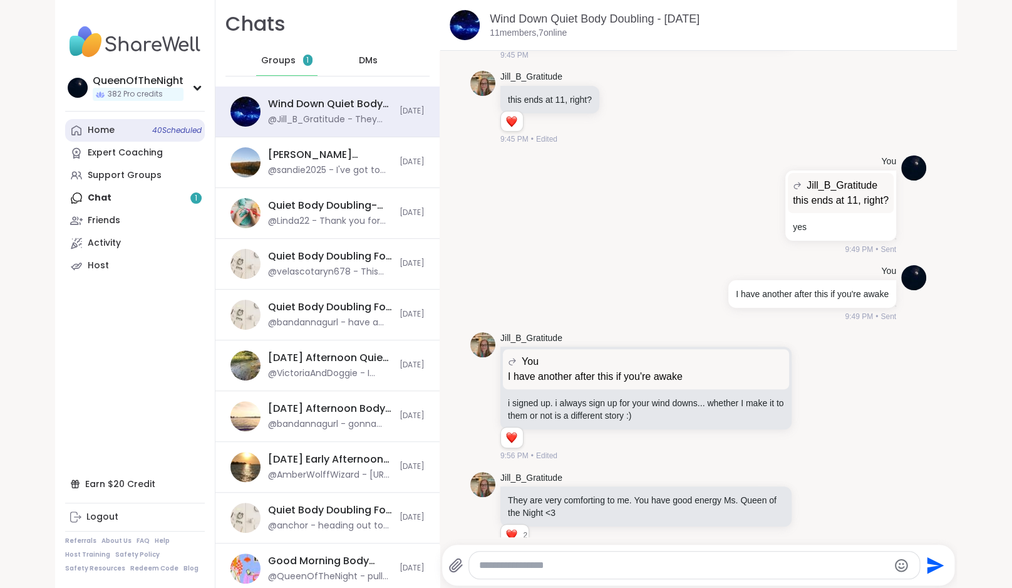
click at [118, 135] on link "Home 40 Scheduled" at bounding box center [135, 130] width 140 height 23
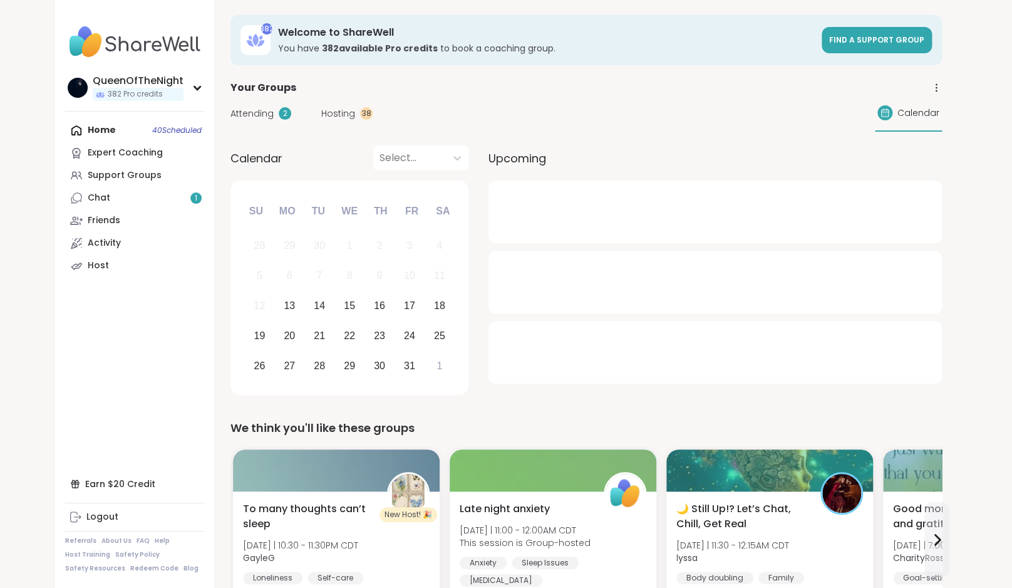
click at [343, 111] on span "Hosting" at bounding box center [338, 113] width 34 height 13
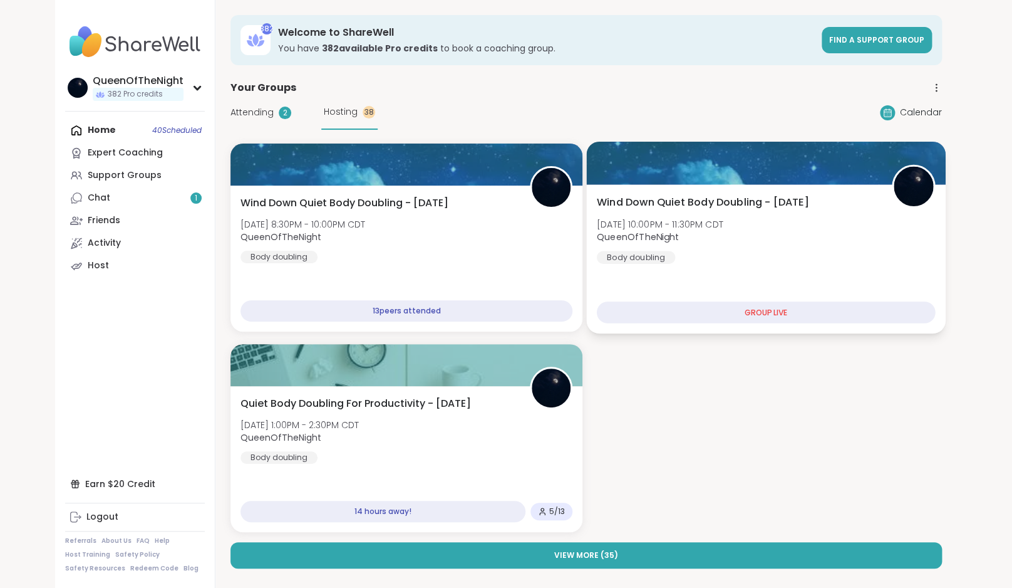
click at [749, 241] on div "Wind Down Quiet Body Doubling - [DATE] [DATE] 10:00PM - 11:30PM CDT QueenOfTheN…" at bounding box center [766, 229] width 339 height 69
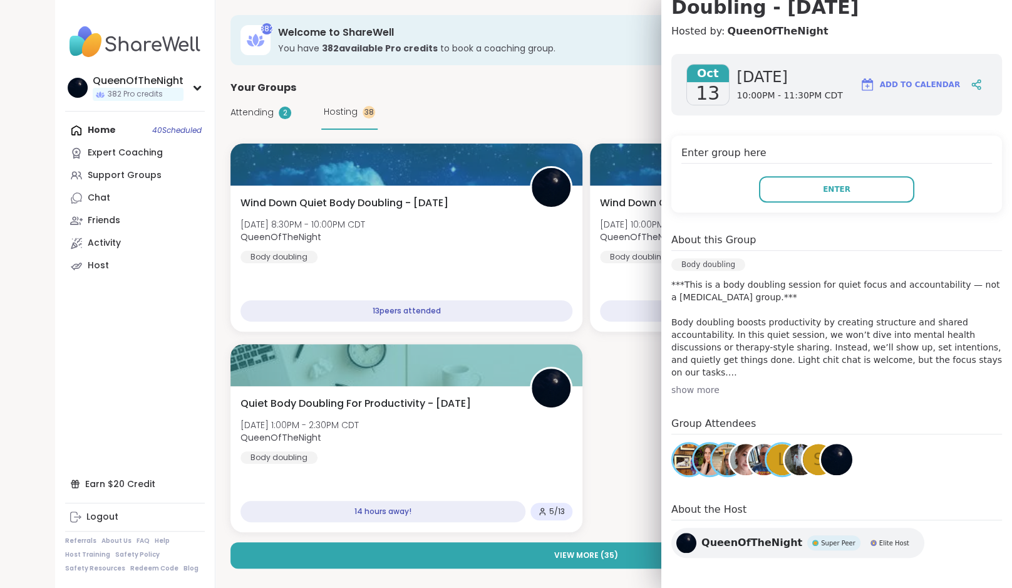
scroll to position [157, 0]
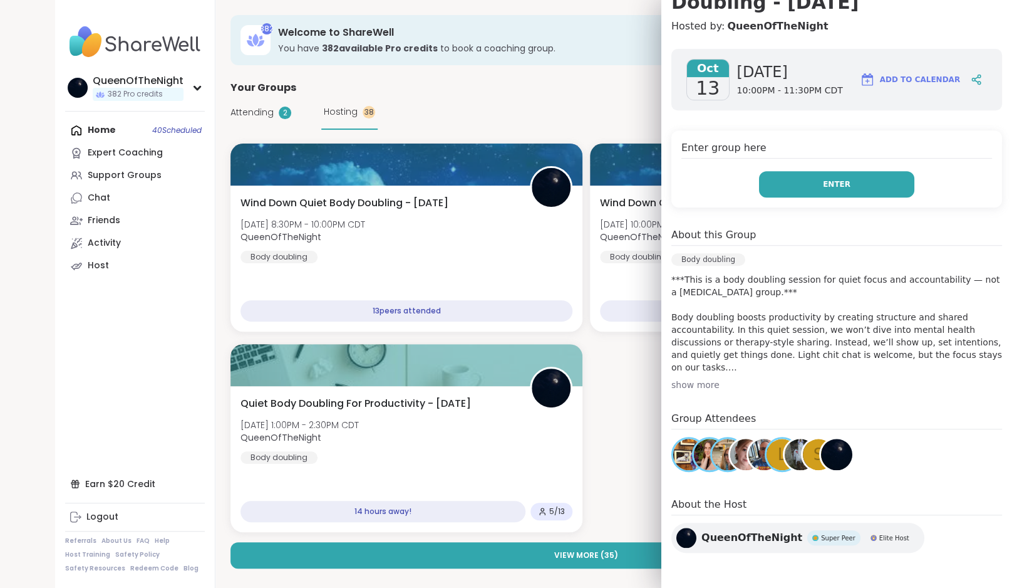
click at [829, 184] on span "Enter" at bounding box center [837, 184] width 28 height 11
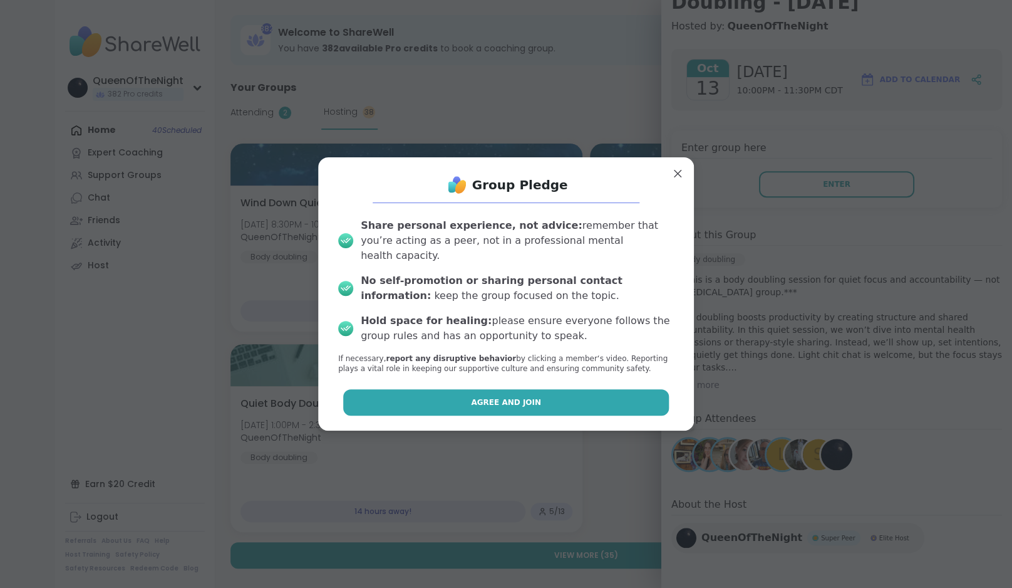
click at [485, 397] on span "Agree and Join" at bounding box center [506, 402] width 70 height 11
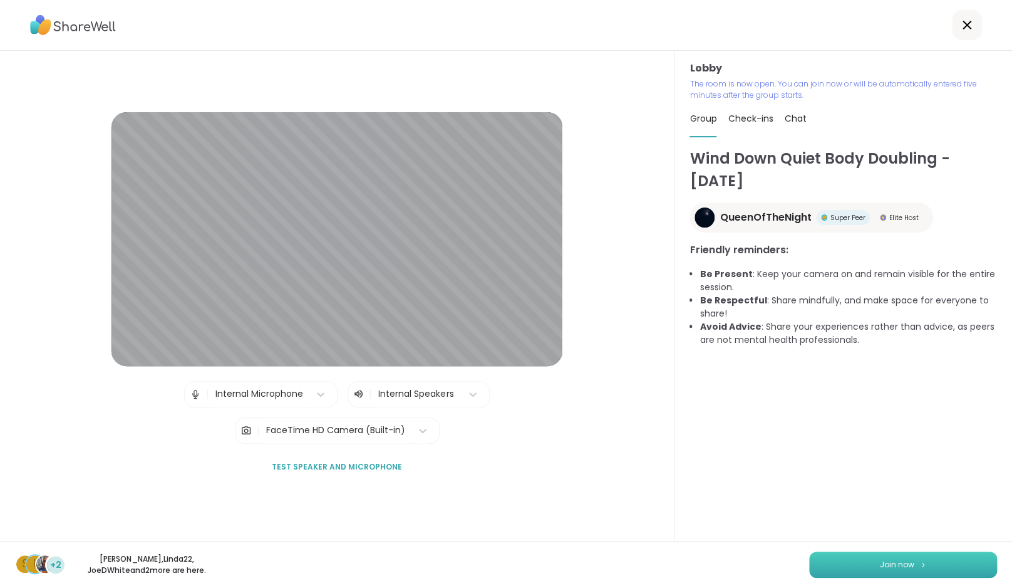
click at [894, 567] on span "Join now" at bounding box center [897, 564] width 34 height 11
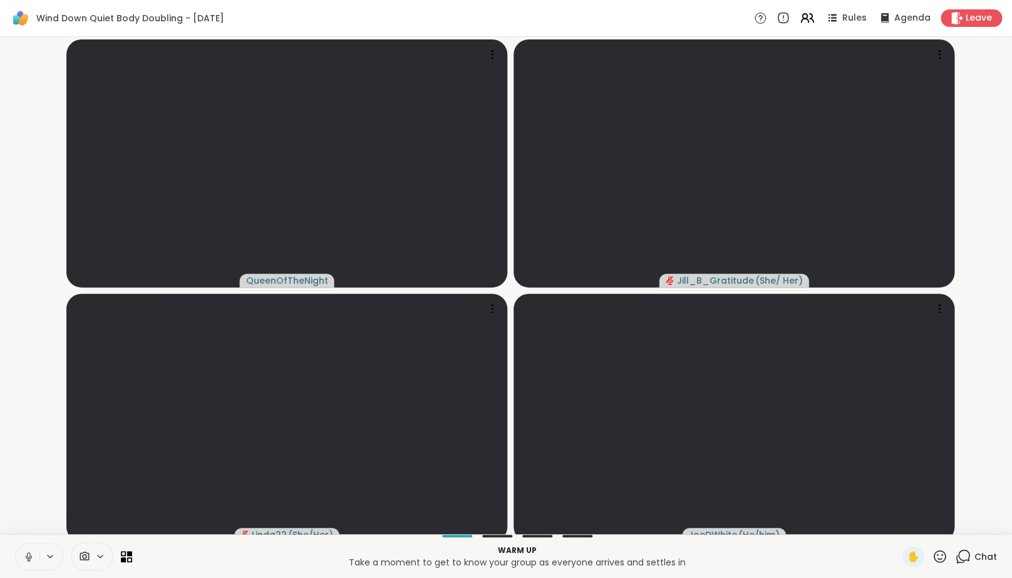
click at [26, 563] on icon at bounding box center [28, 556] width 11 height 11
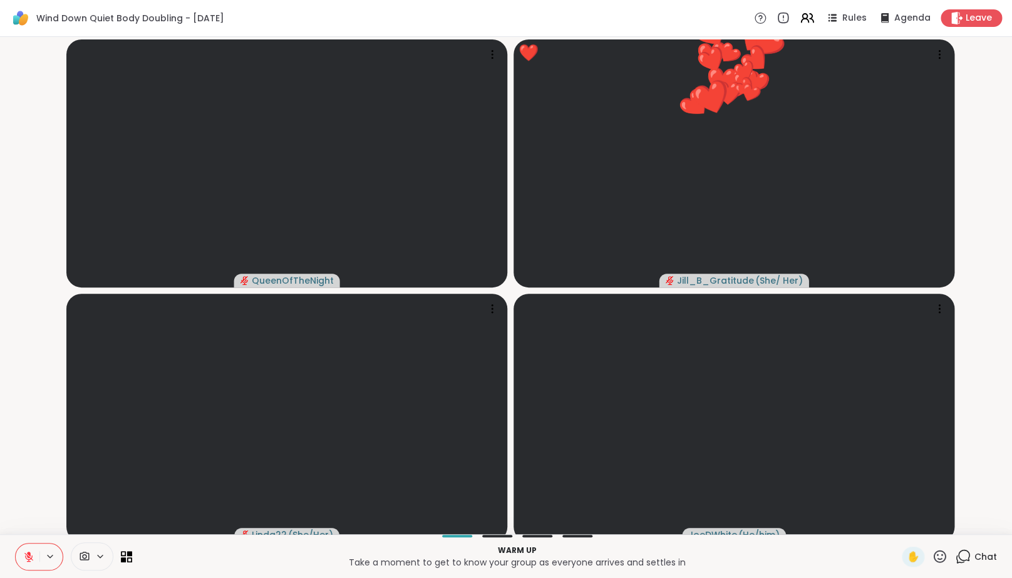
click at [964, 563] on icon at bounding box center [963, 557] width 16 height 16
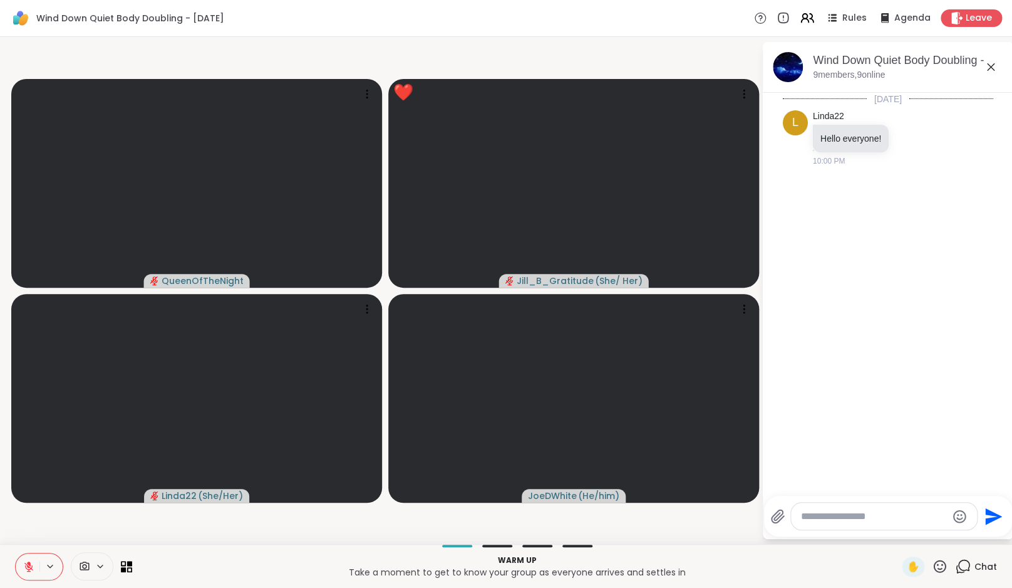
click at [871, 512] on textarea "Type your message" at bounding box center [874, 516] width 146 height 13
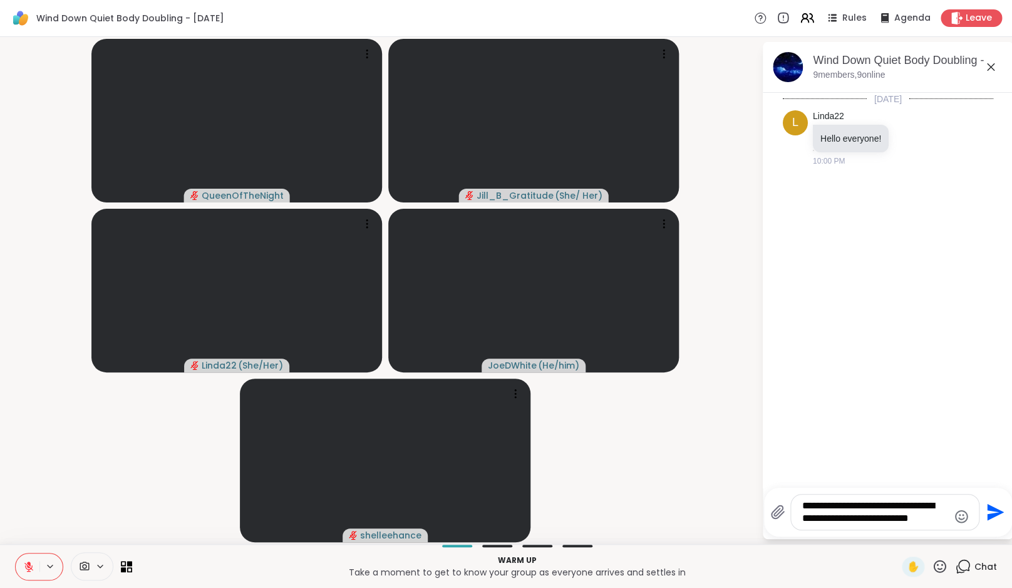
type textarea "**********"
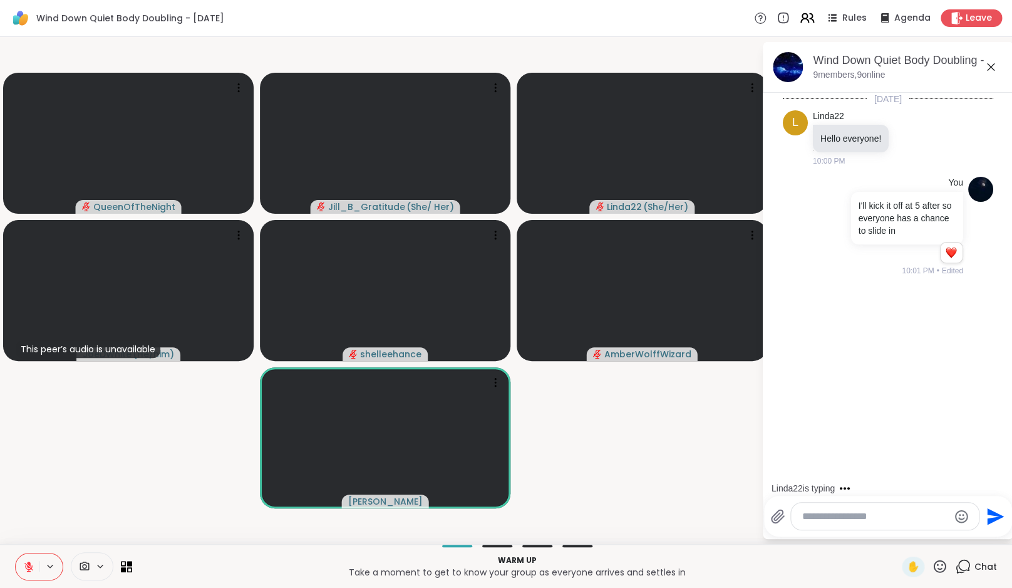
click at [808, 17] on icon at bounding box center [807, 18] width 16 height 16
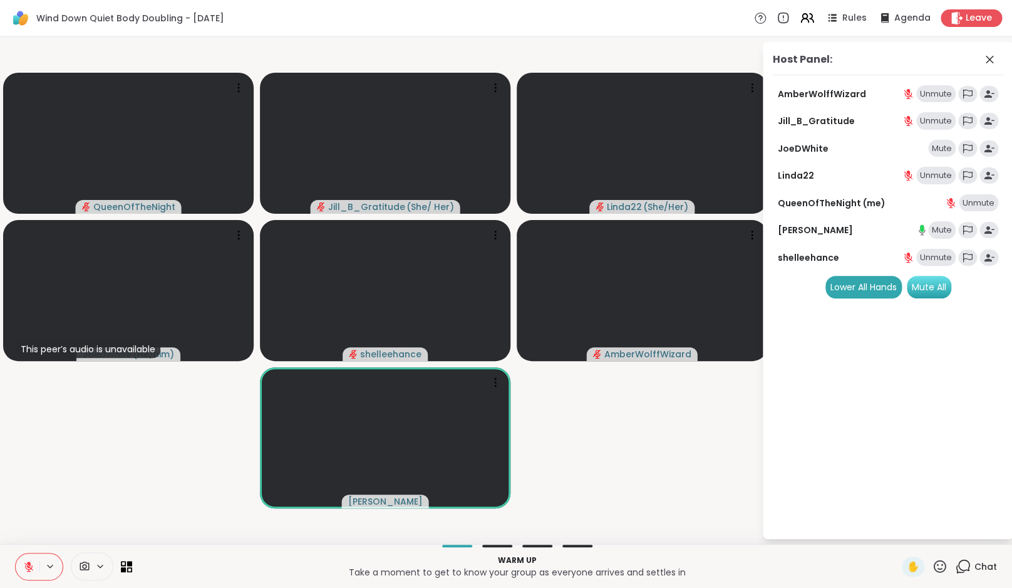
click at [945, 291] on div "Mute All" at bounding box center [929, 287] width 44 height 23
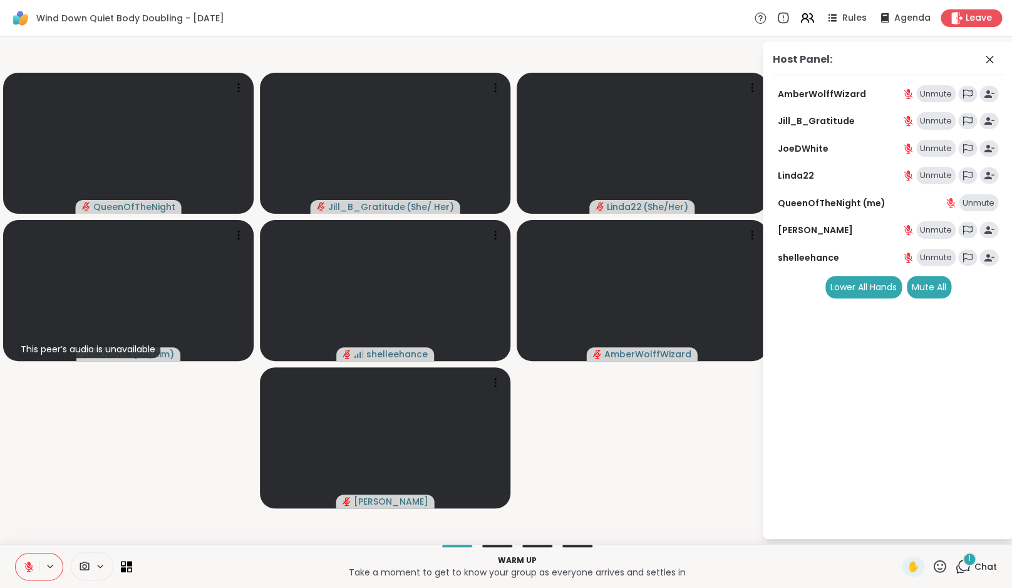
click at [958, 566] on icon at bounding box center [961, 569] width 8 height 8
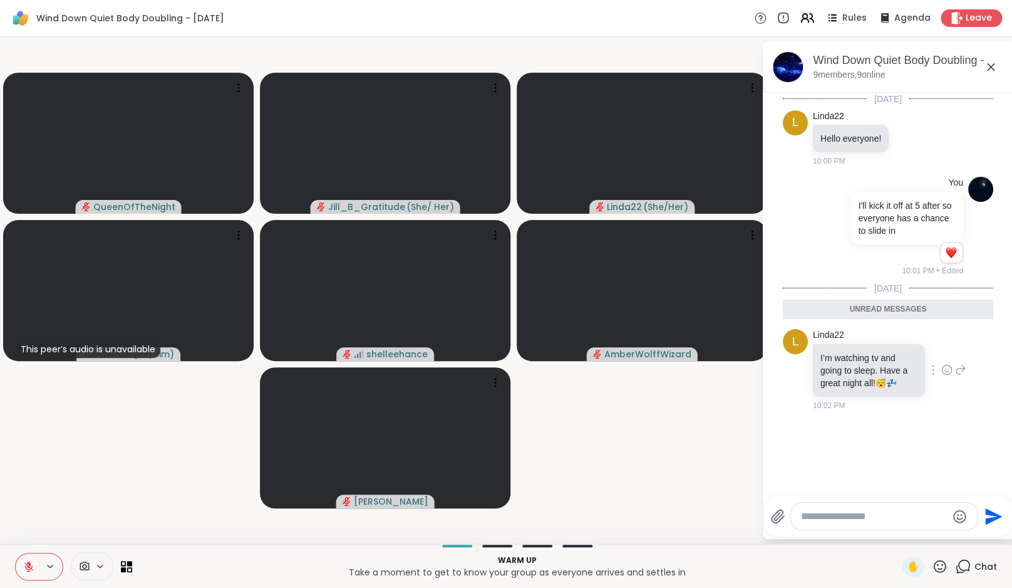
click at [950, 370] on icon at bounding box center [946, 369] width 11 height 13
click at [946, 353] on div "Select Reaction: Heart" at bounding box center [946, 349] width 11 height 11
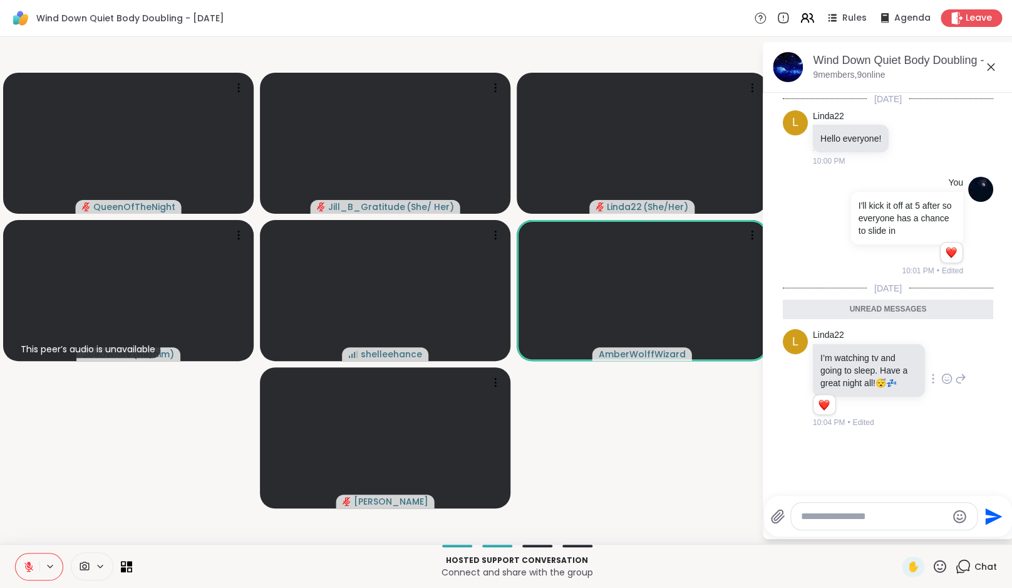
click at [31, 561] on icon at bounding box center [28, 566] width 11 height 11
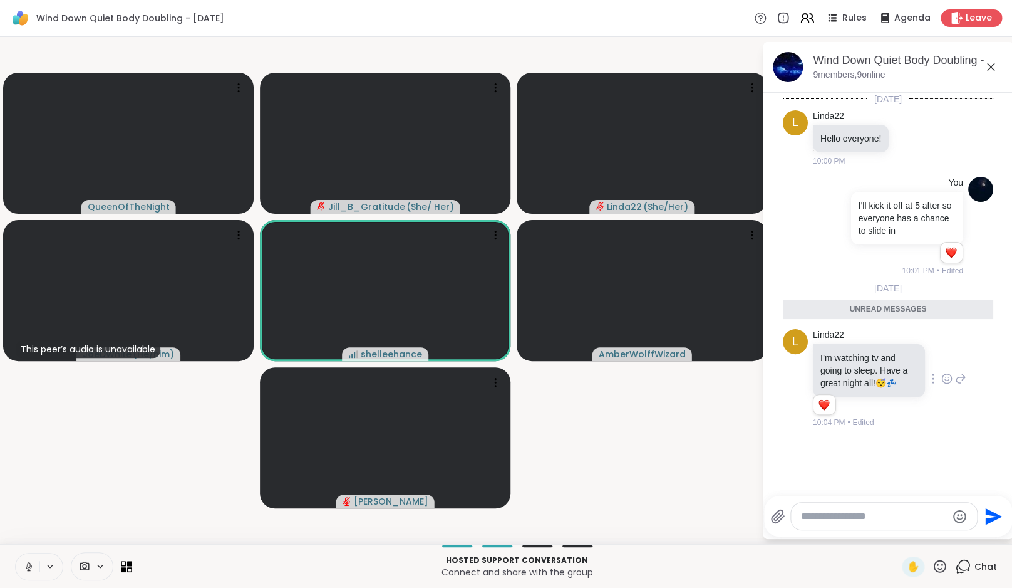
click at [84, 492] on video-player-container "QueenOfTheNight Jill_B_Gratitude ( She/ Her ) Linda22 ( She/Her ) This peer’s a…" at bounding box center [381, 290] width 747 height 497
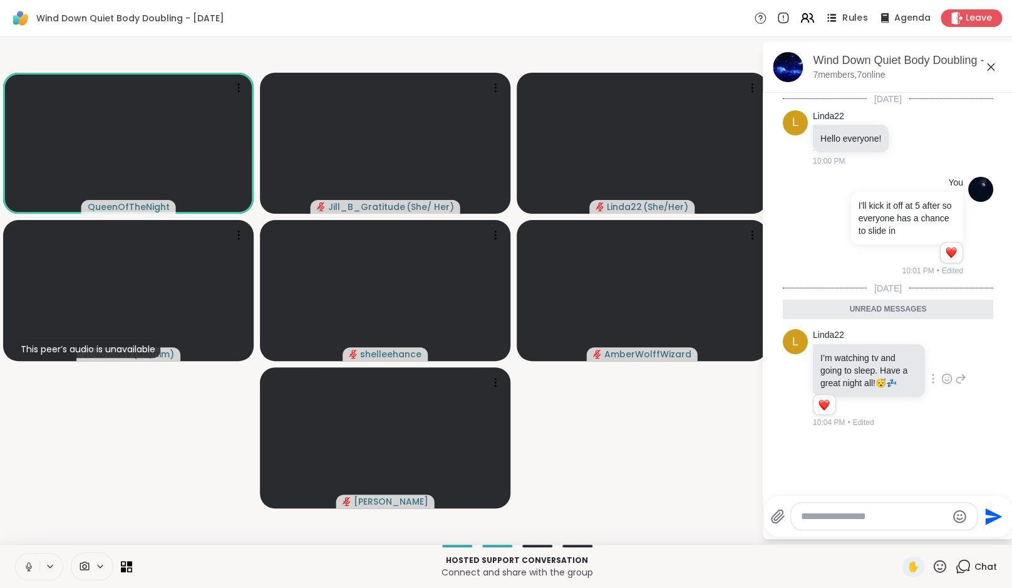
click at [846, 21] on span "Rules" at bounding box center [856, 18] width 26 height 13
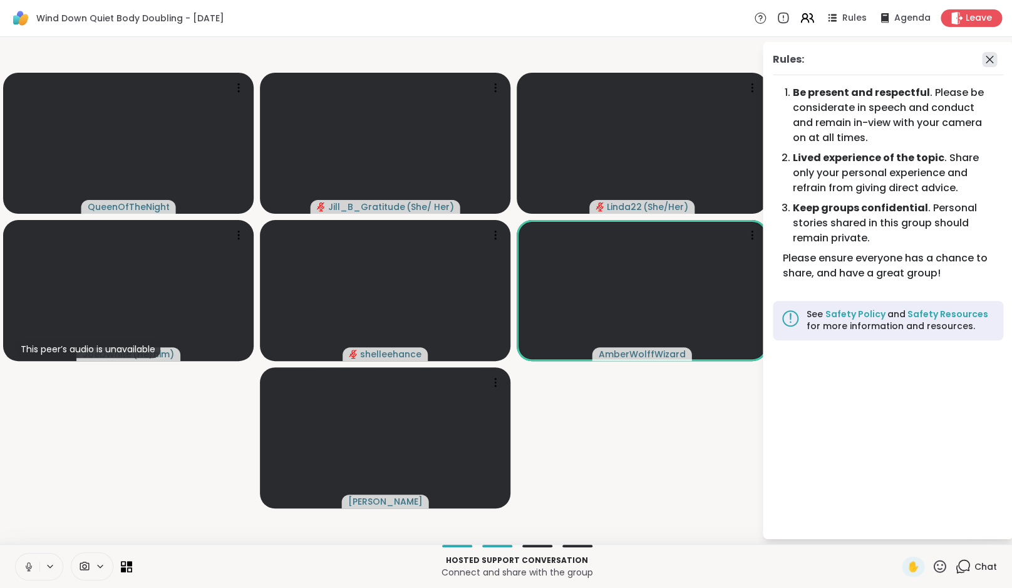
click at [997, 63] on icon at bounding box center [989, 59] width 15 height 15
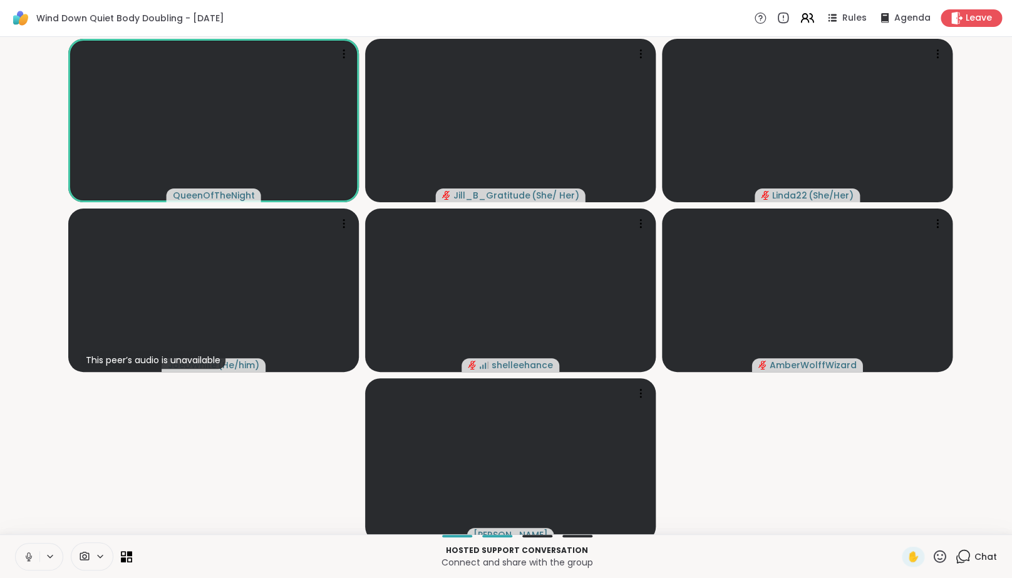
click at [96, 508] on video-player-container "QueenOfTheNight Jill_B_Gratitude ( She/ Her ) Linda22 ( She/Her ) This peer’s a…" at bounding box center [506, 285] width 997 height 487
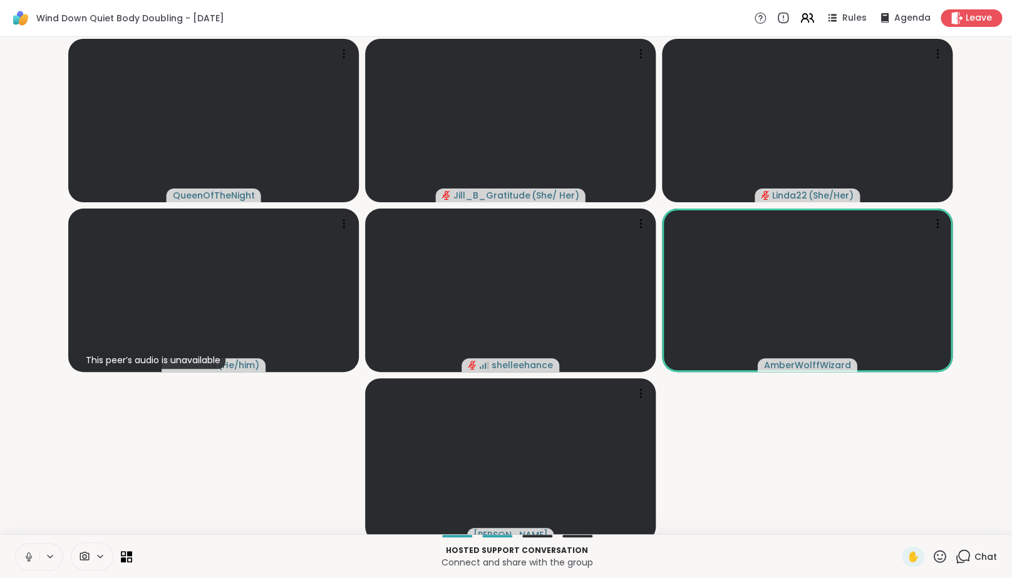
click at [968, 564] on icon at bounding box center [963, 557] width 16 height 16
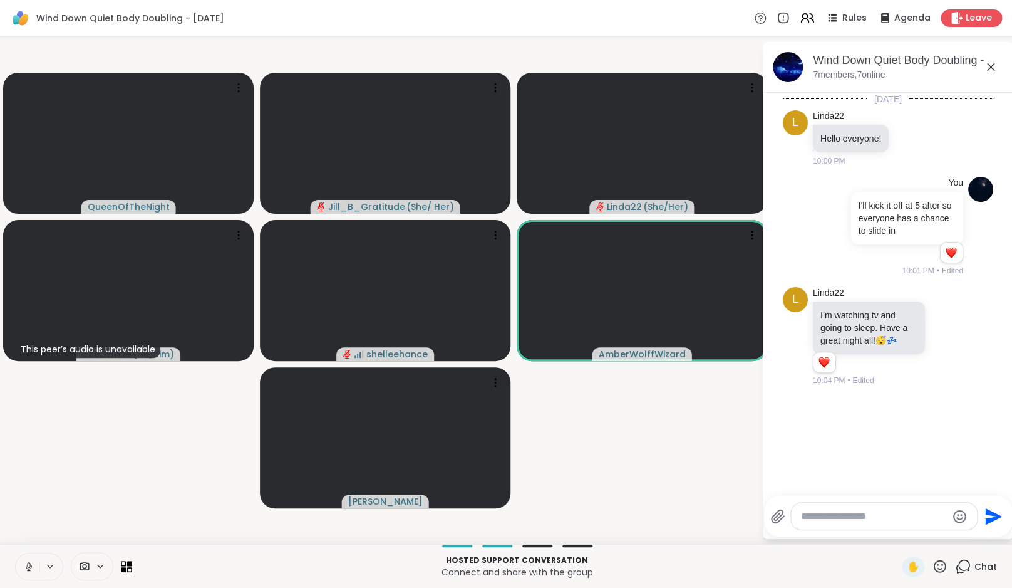
click at [678, 498] on video-player-container "QueenOfTheNight Jill_B_Gratitude ( She/ Her ) Linda22 ( She/Her ) This peer’s a…" at bounding box center [381, 290] width 747 height 497
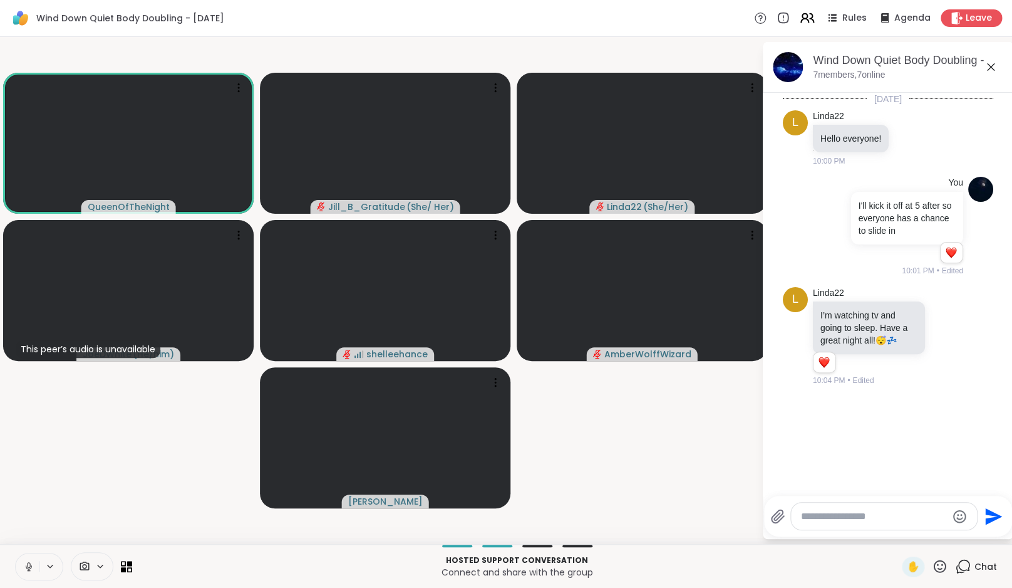
click at [814, 19] on icon at bounding box center [812, 18] width 4 height 9
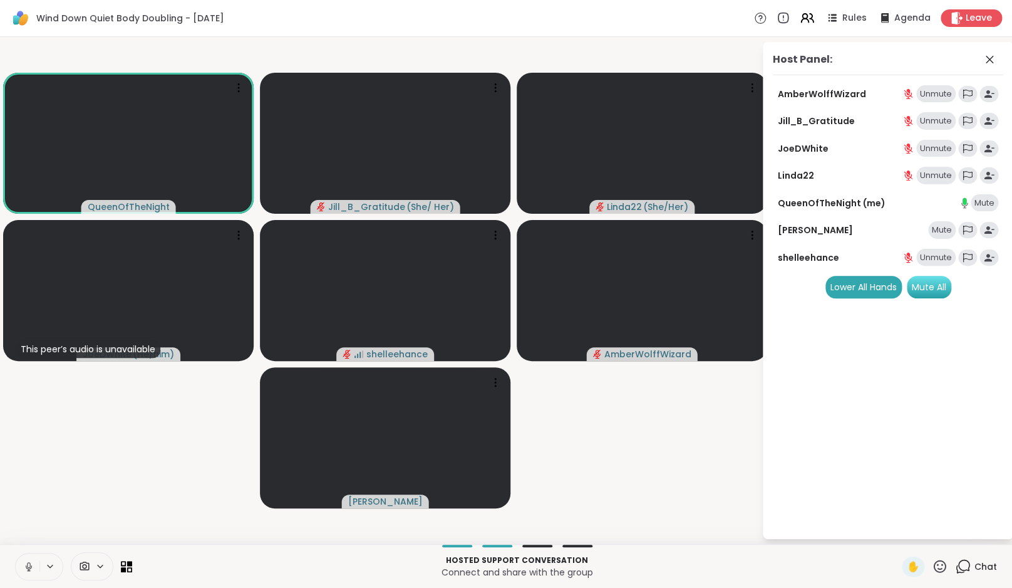
click at [938, 291] on div "Mute All" at bounding box center [929, 287] width 44 height 23
click at [33, 560] on button at bounding box center [28, 566] width 24 height 26
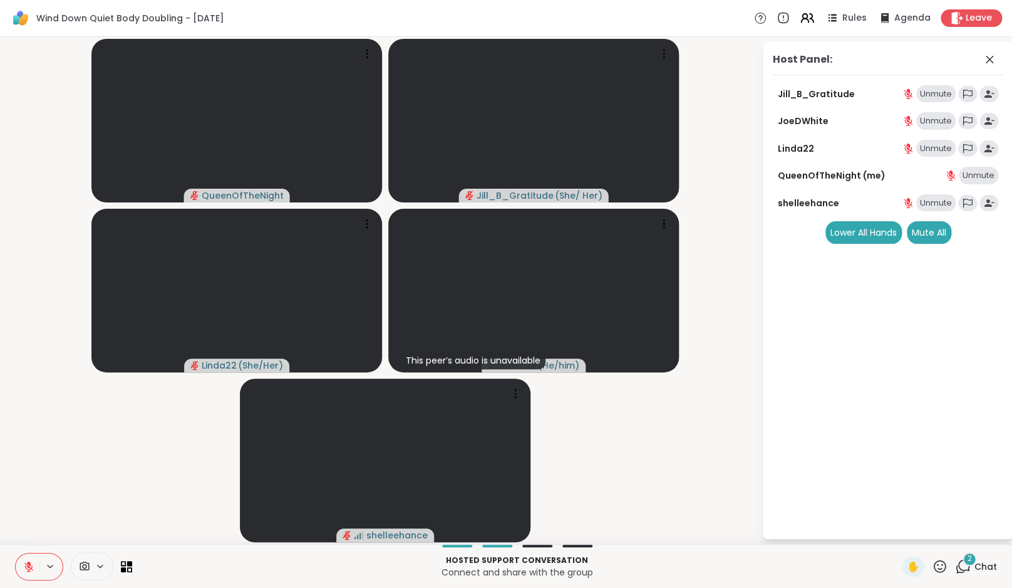
click at [963, 563] on icon at bounding box center [963, 566] width 16 height 16
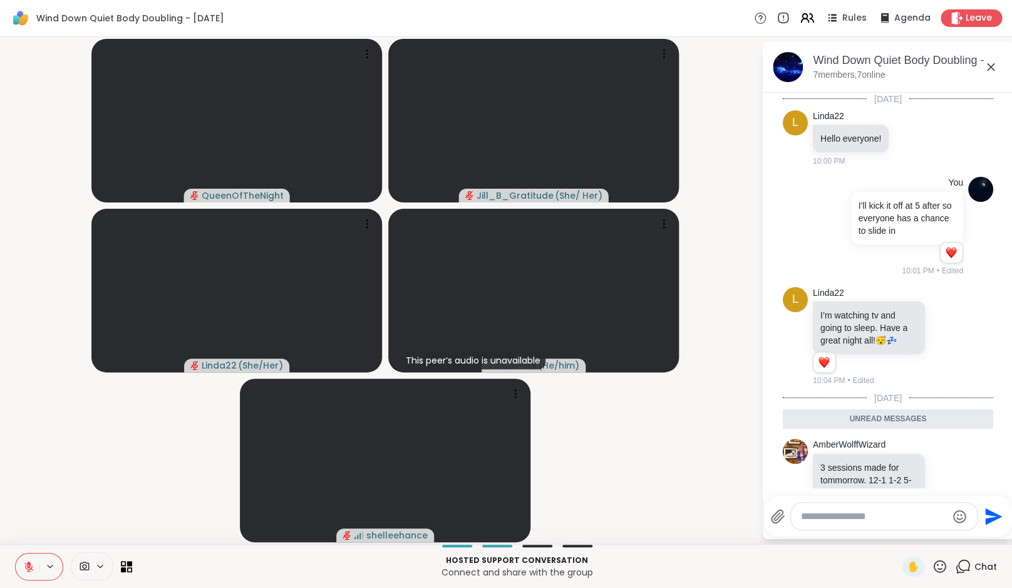
scroll to position [130, 0]
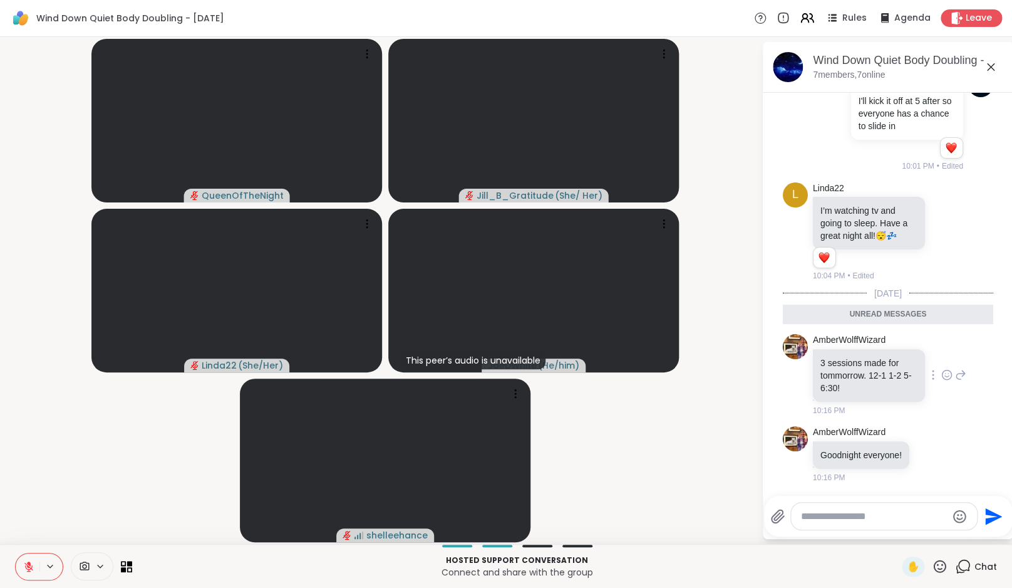
click at [942, 380] on icon at bounding box center [946, 374] width 11 height 13
click at [954, 353] on button "Select Reaction: Heart" at bounding box center [947, 354] width 25 height 25
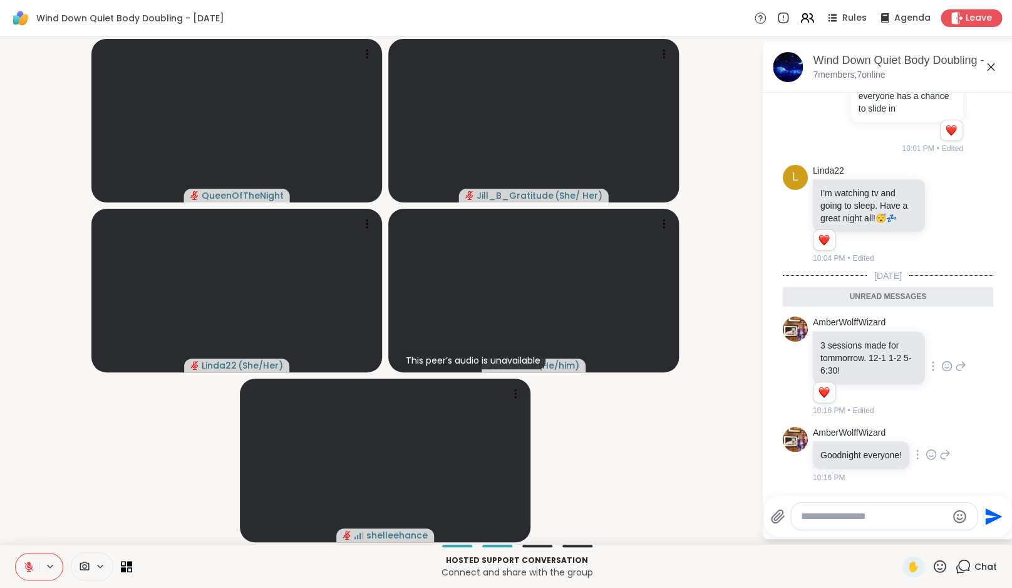
click at [937, 460] on icon at bounding box center [931, 454] width 11 height 13
click at [937, 440] on div "Select Reaction: Heart" at bounding box center [931, 433] width 11 height 11
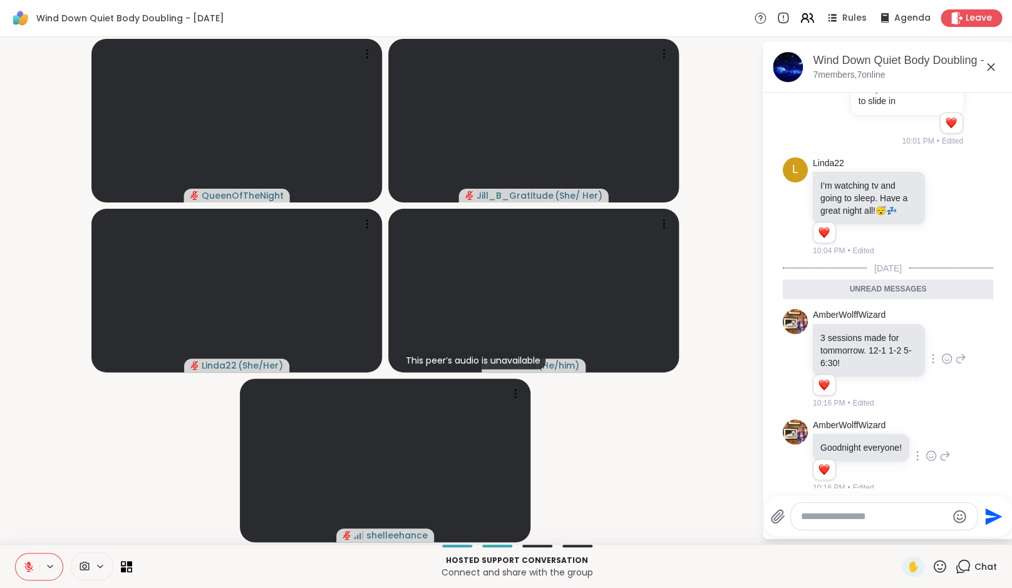
scroll to position [165, 0]
